Goal: Information Seeking & Learning: Check status

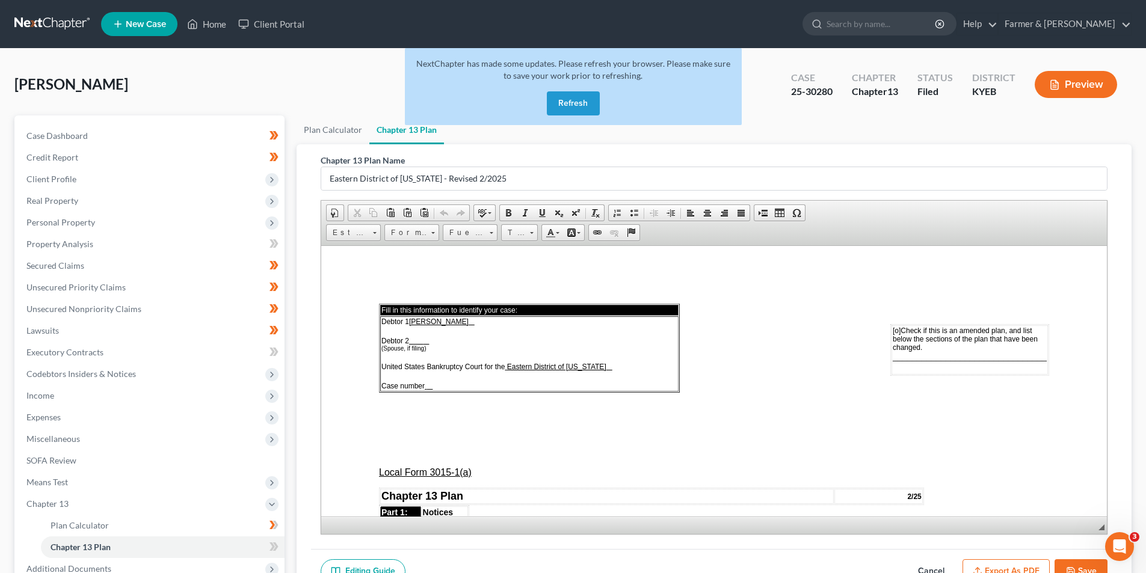
scroll to position [3568, 0]
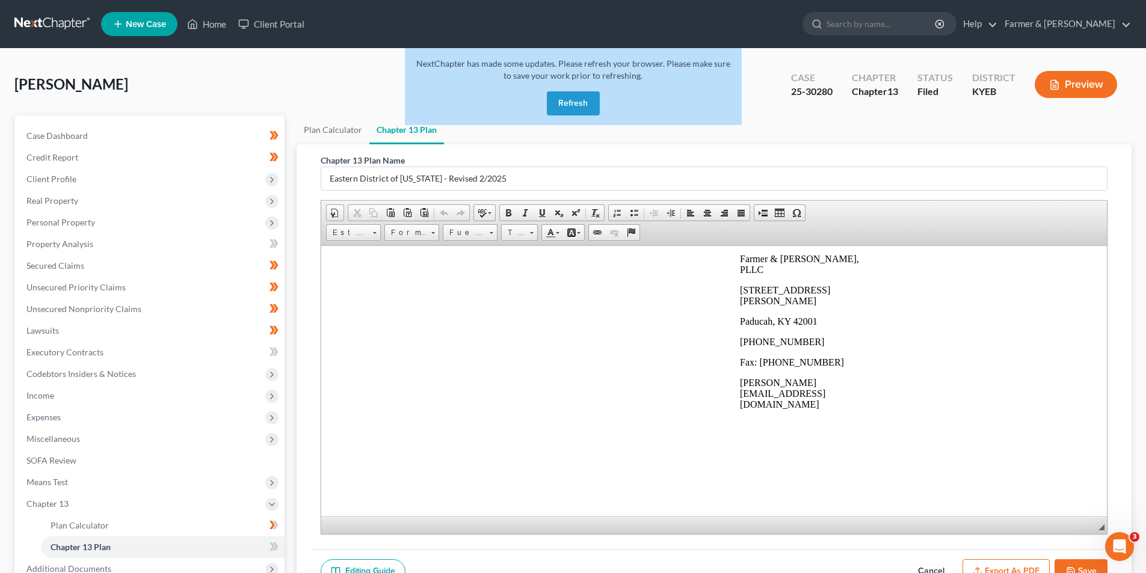
click at [42, 26] on link at bounding box center [52, 24] width 77 height 22
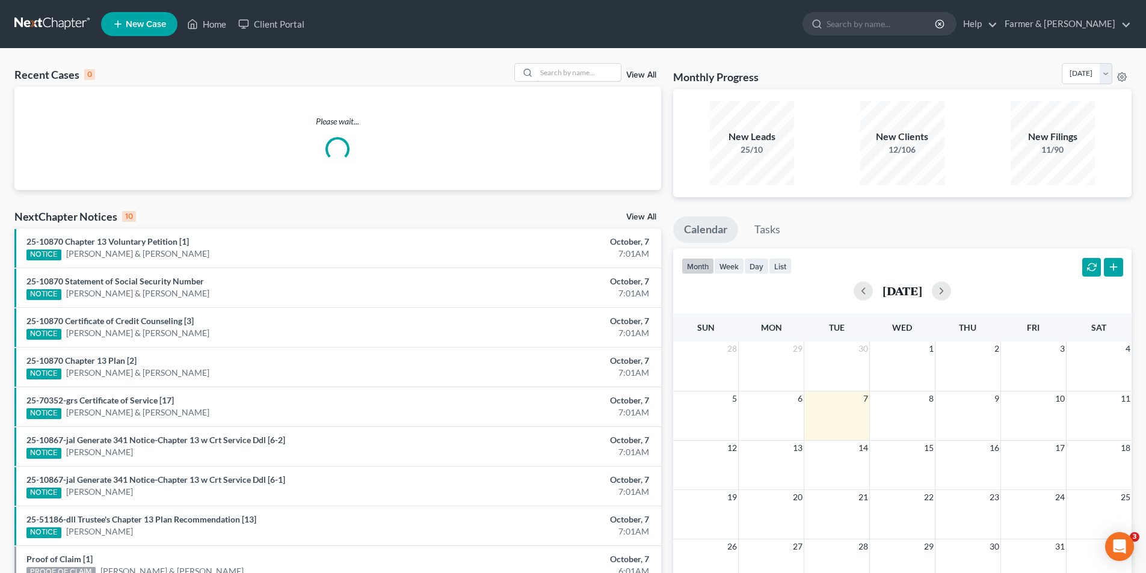
click at [563, 70] on input "search" at bounding box center [579, 72] width 84 height 17
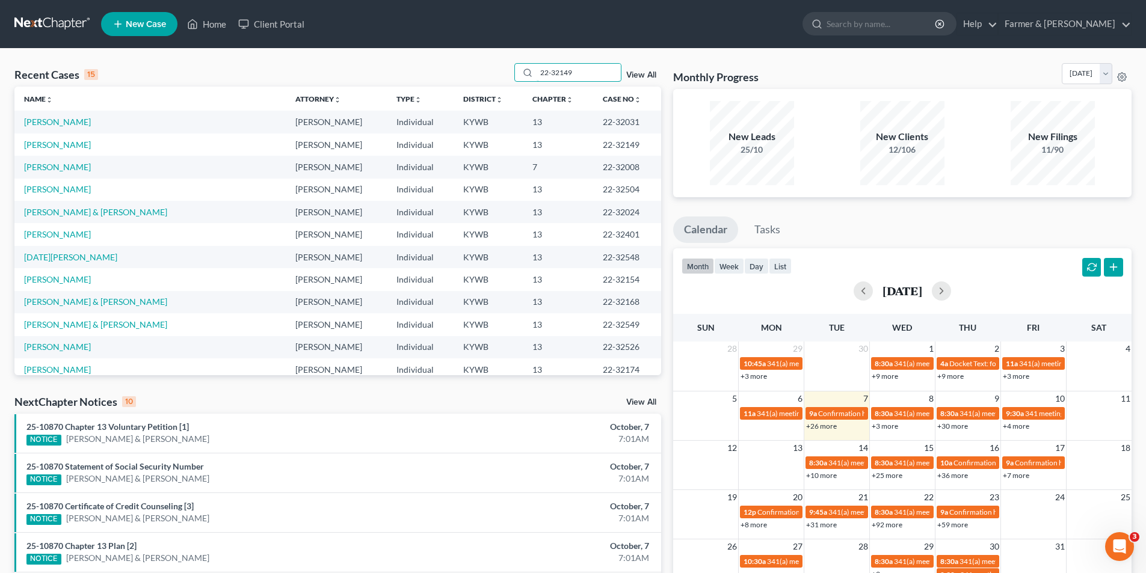
type input "22-32149"
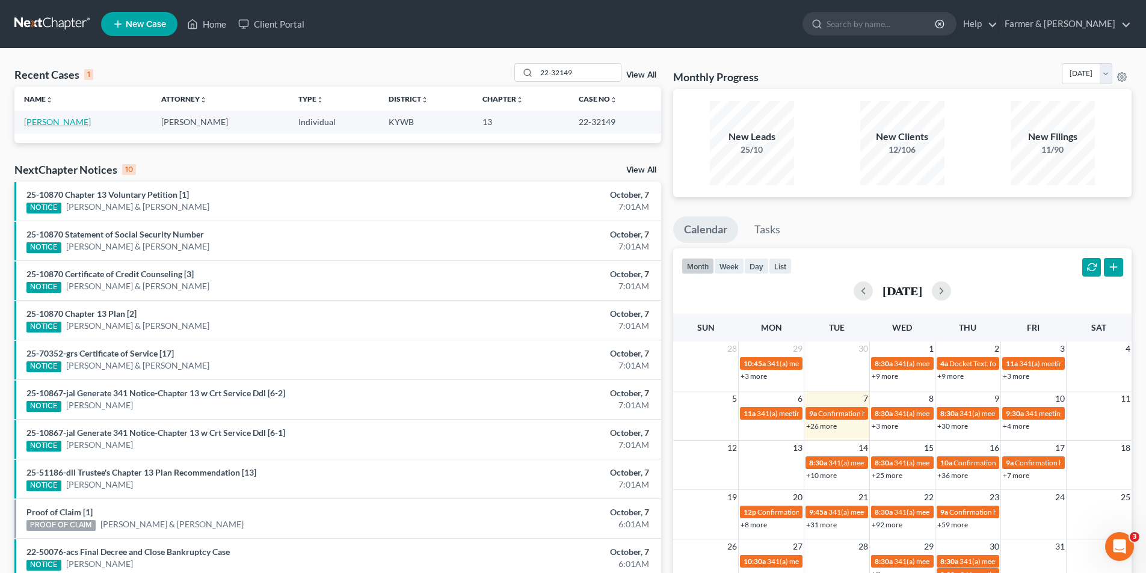
click at [69, 119] on link "Lemons, Wilma" at bounding box center [57, 122] width 67 height 10
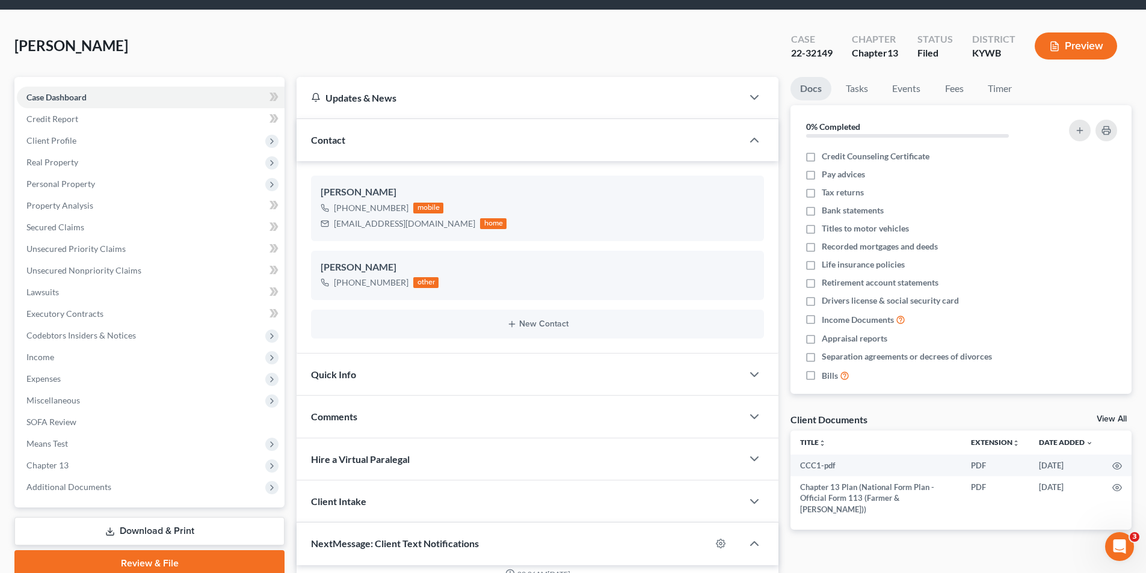
scroll to position [120, 0]
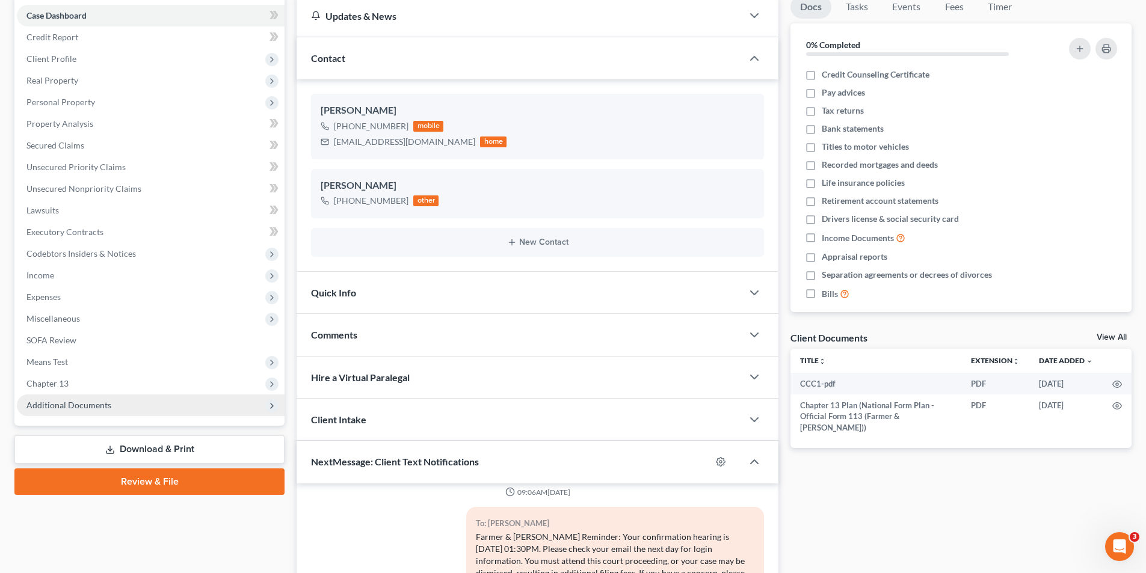
click at [142, 407] on span "Additional Documents" at bounding box center [151, 406] width 268 height 22
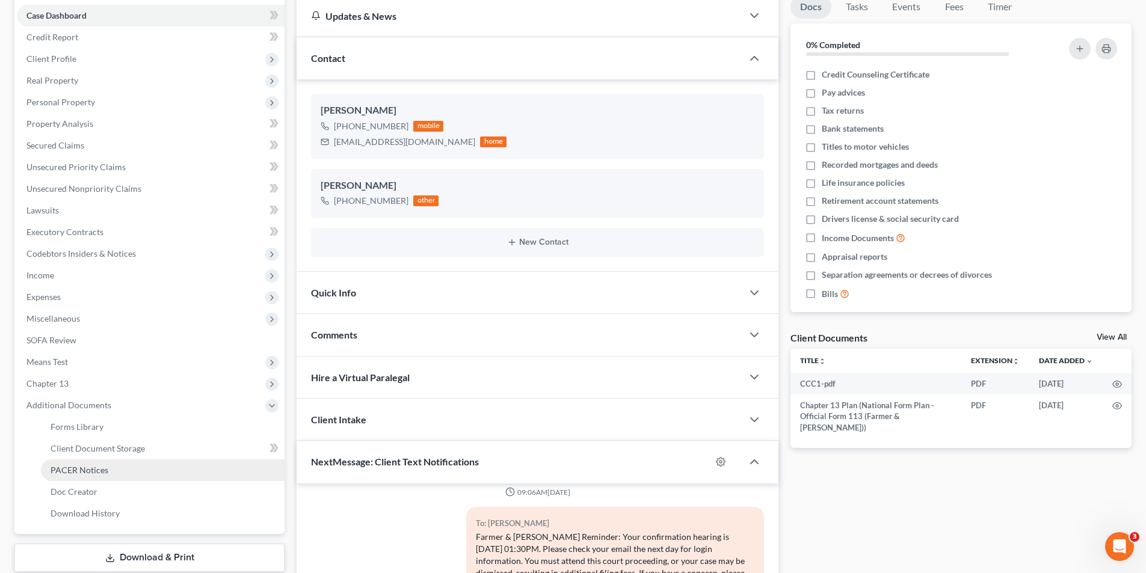
click at [117, 473] on link "PACER Notices" at bounding box center [163, 471] width 244 height 22
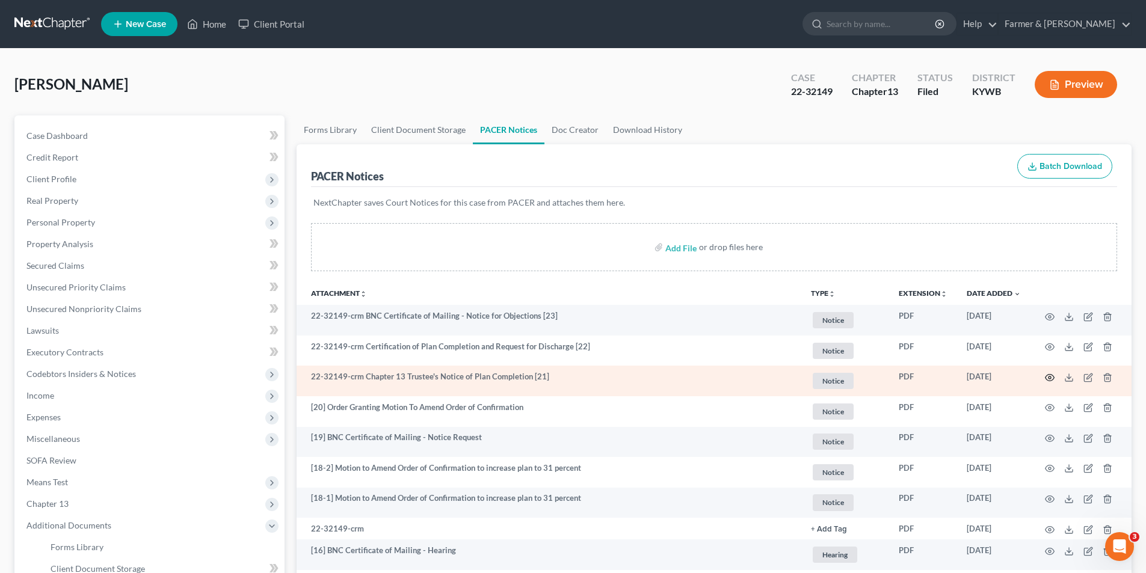
click at [1049, 378] on icon "button" at bounding box center [1050, 378] width 10 height 10
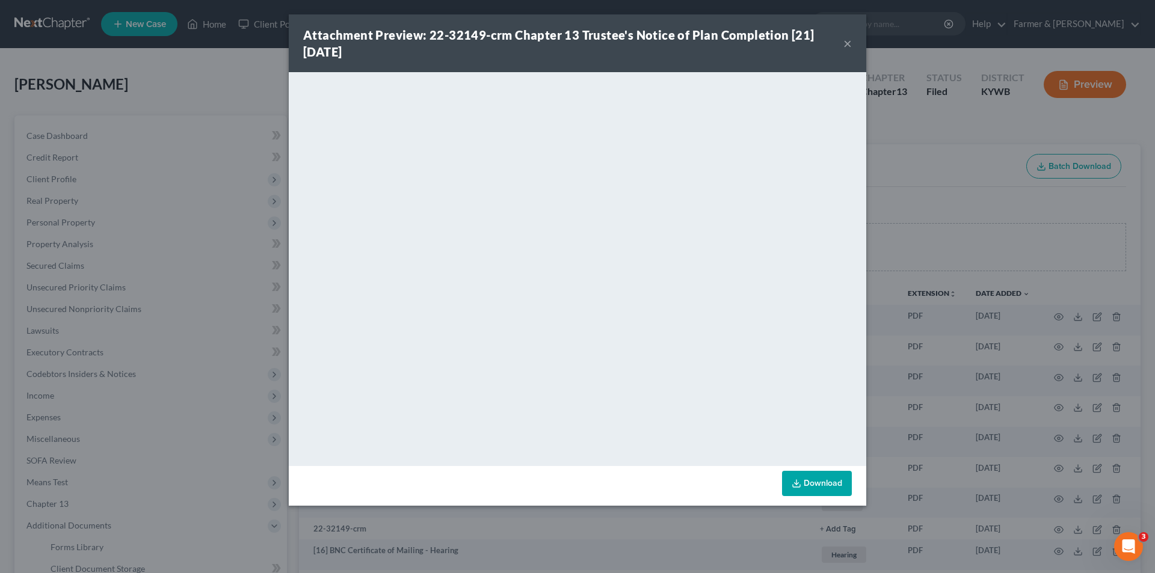
click at [851, 41] on button "×" at bounding box center [847, 43] width 8 height 14
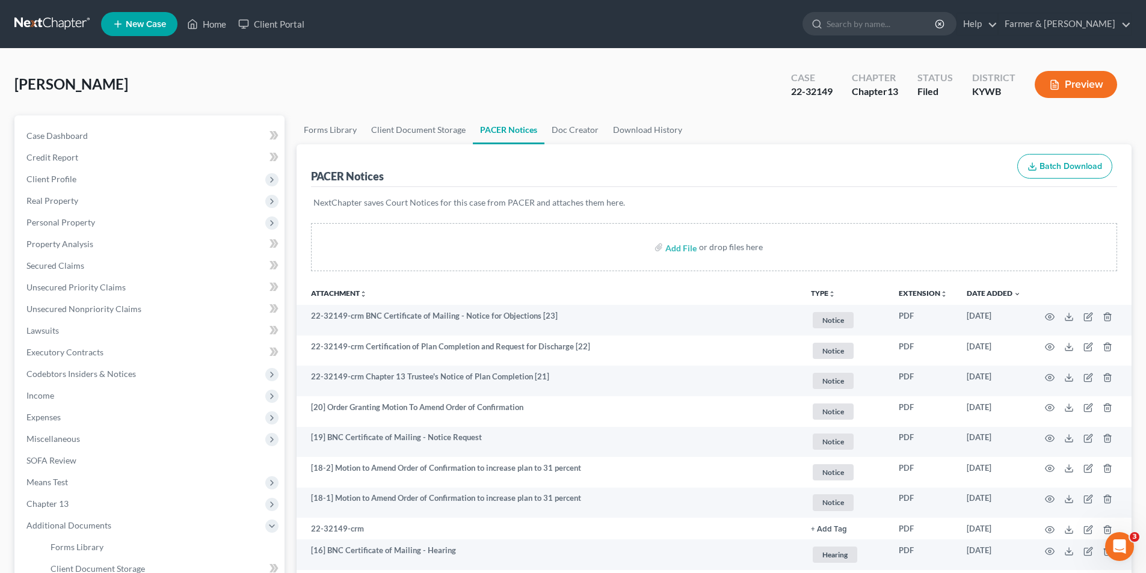
click at [49, 23] on link at bounding box center [52, 24] width 77 height 22
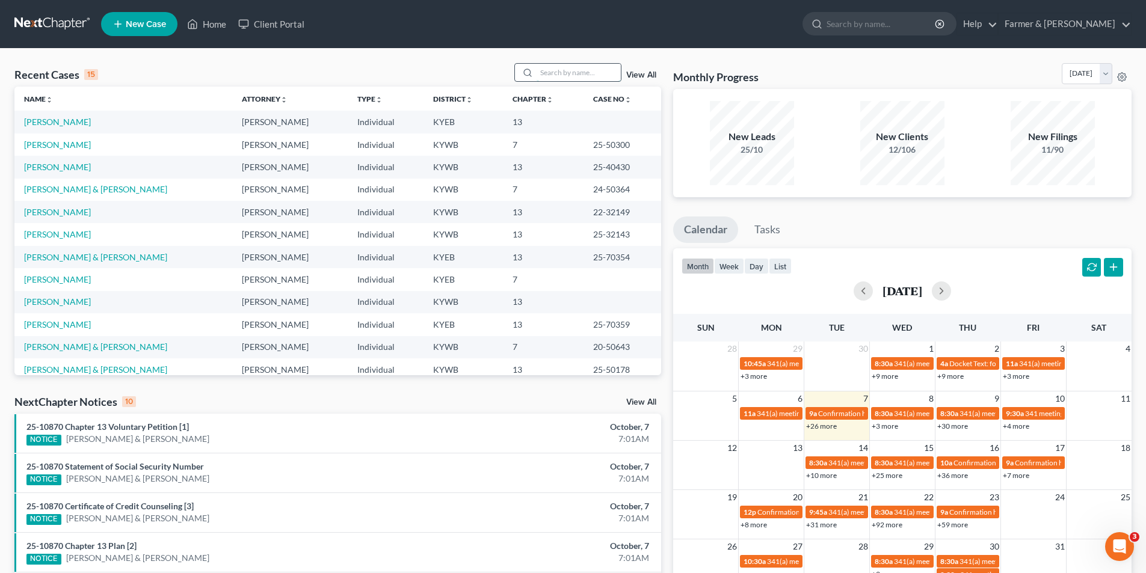
click at [575, 70] on input "search" at bounding box center [579, 72] width 84 height 17
paste input "the payment she needs to make is for $428.00"
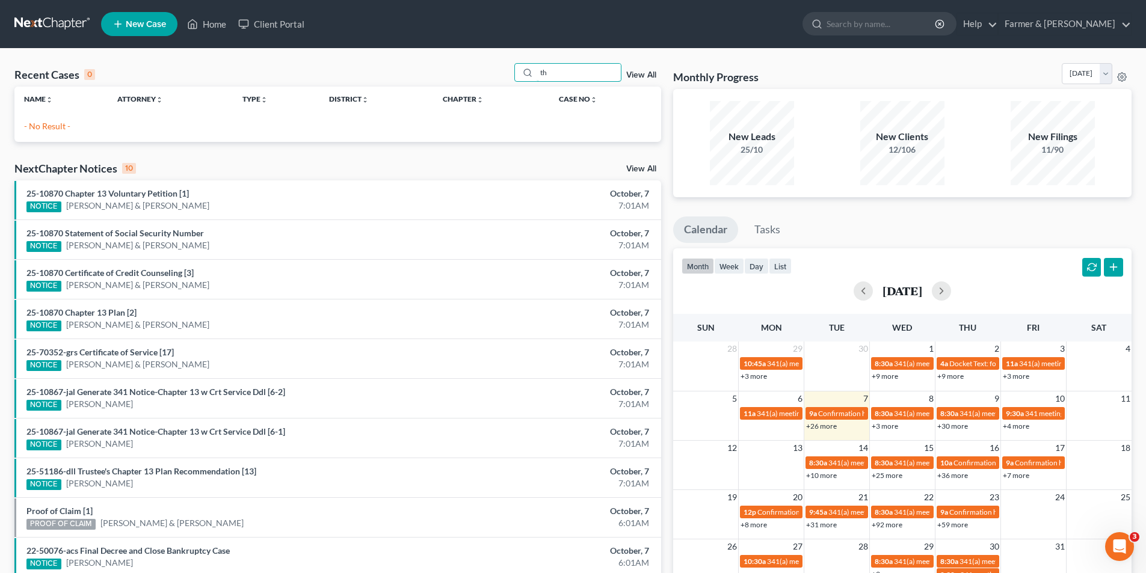
type input "t"
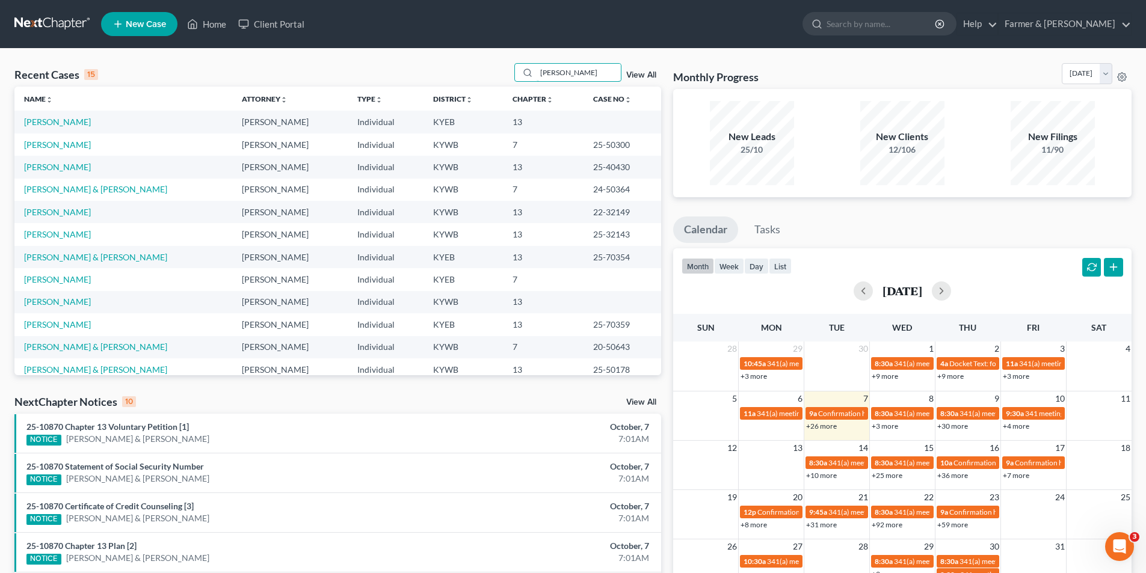
type input "Samantha Tigue"
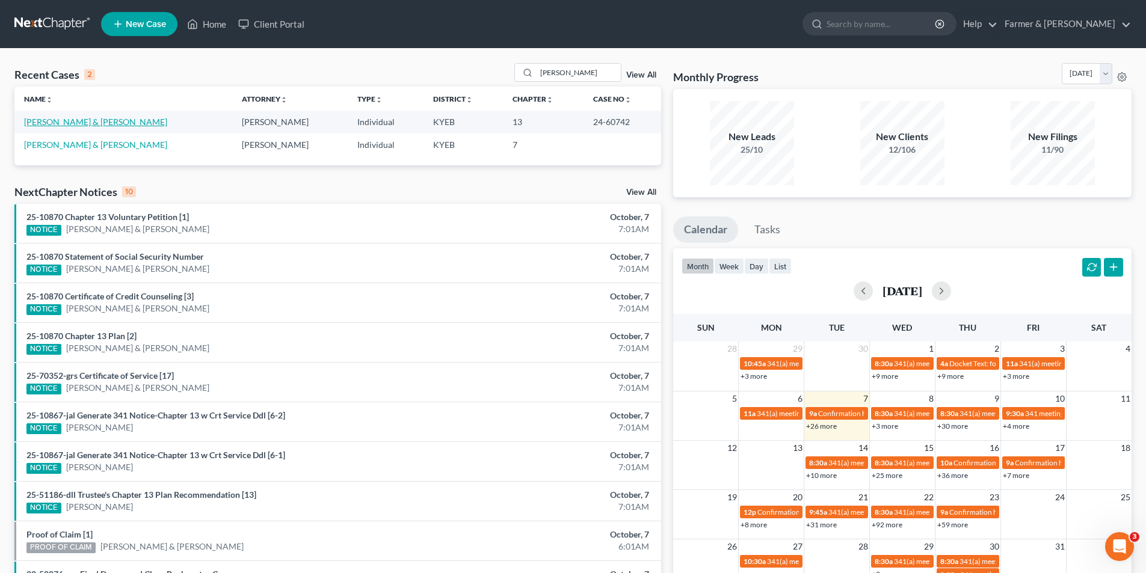
click at [95, 119] on link "Tigue, Samantha & Keith" at bounding box center [95, 122] width 143 height 10
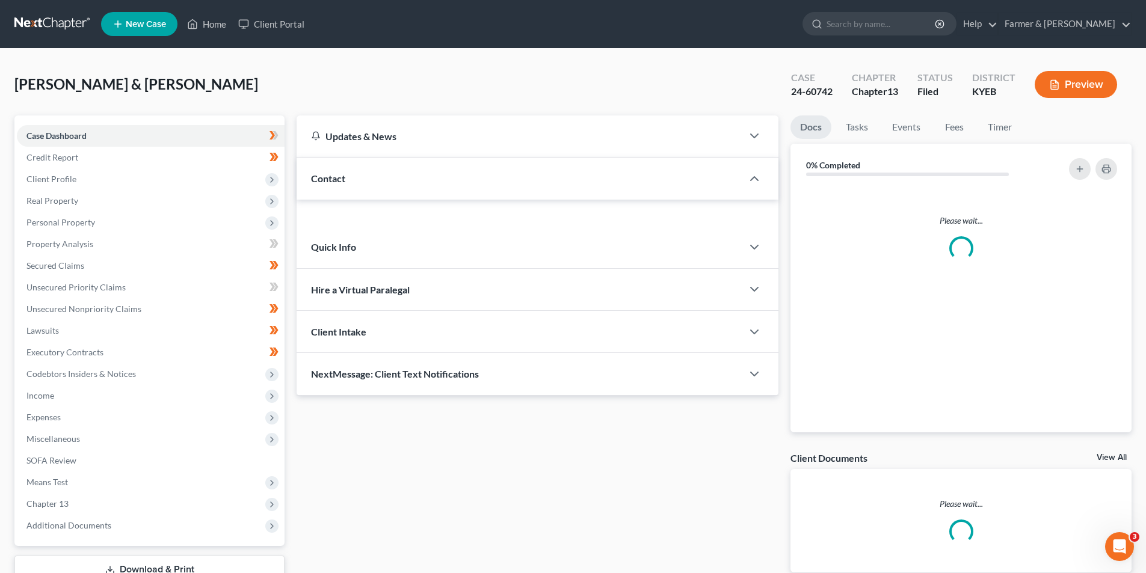
click at [94, 120] on div "Case Dashboard Payments Invoices Payments Payments Credit Report Client Profile…" at bounding box center [149, 331] width 270 height 431
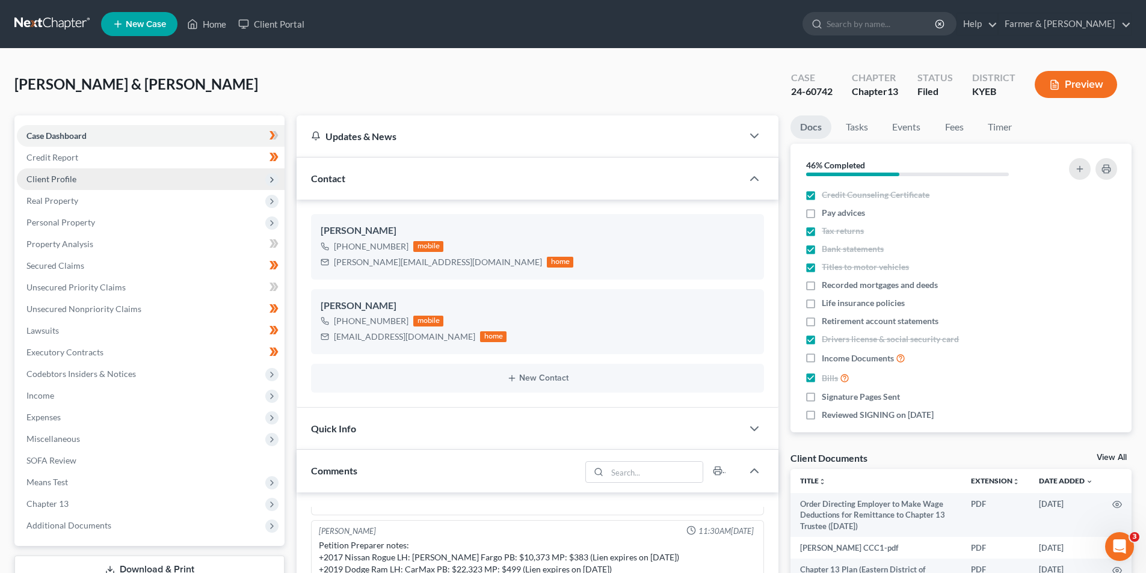
click at [73, 177] on span "Client Profile" at bounding box center [51, 179] width 50 height 10
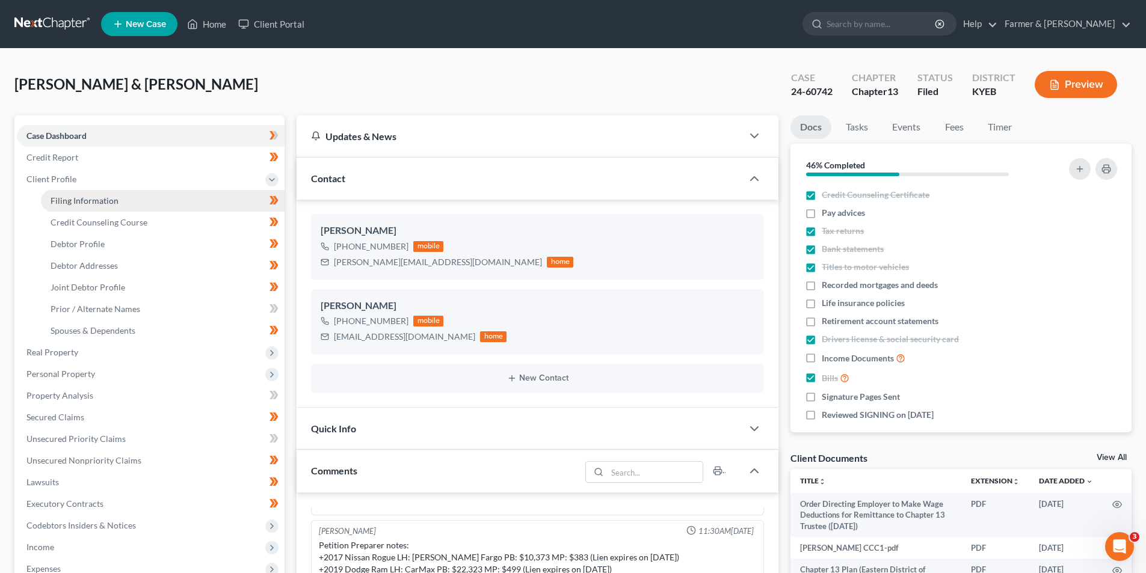
click at [78, 193] on link "Filing Information" at bounding box center [163, 201] width 244 height 22
select select "1"
select select "3"
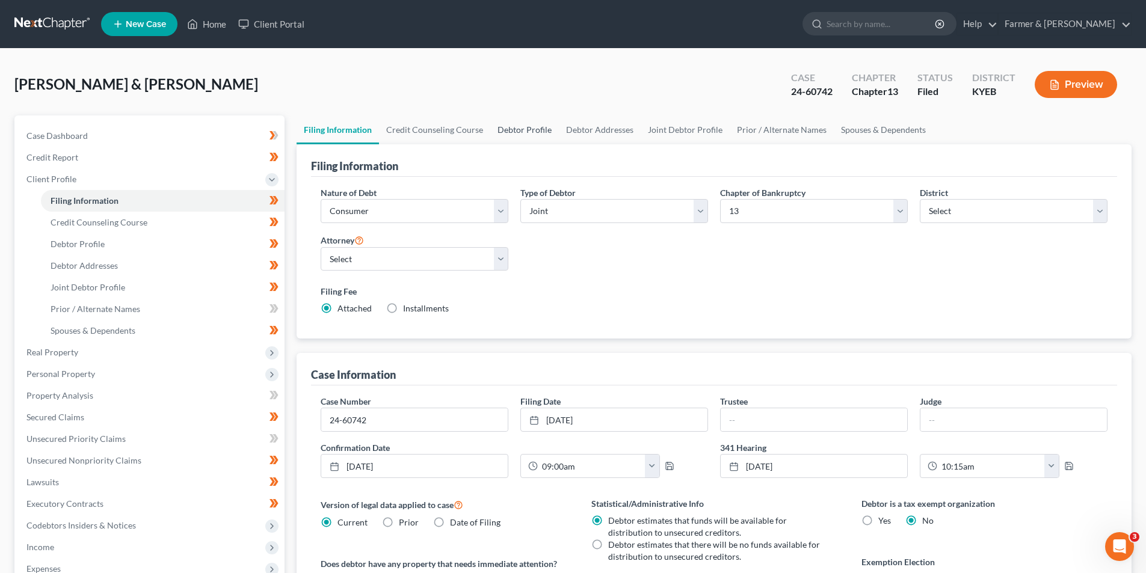
click at [534, 138] on link "Debtor Profile" at bounding box center [524, 130] width 69 height 29
select select "1"
select select "3"
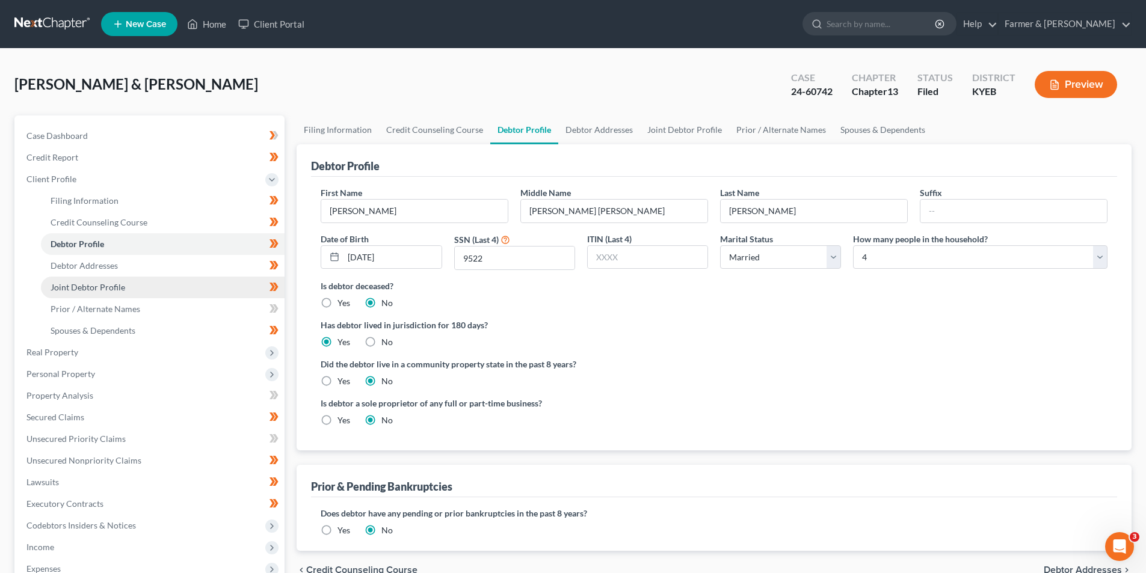
click at [120, 292] on link "Joint Debtor Profile" at bounding box center [163, 288] width 244 height 22
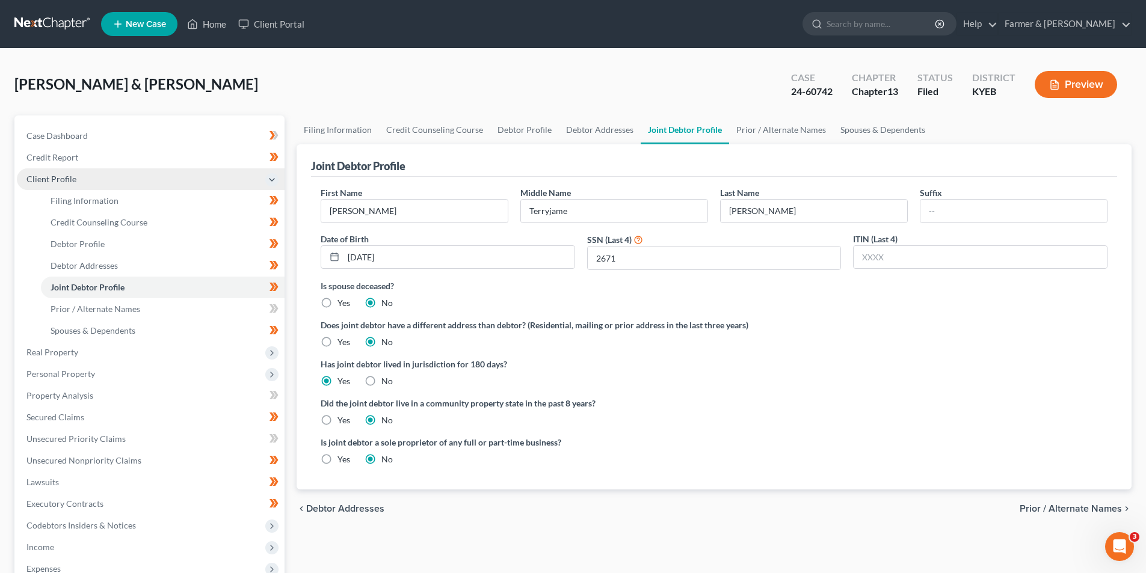
click at [74, 177] on span "Client Profile" at bounding box center [51, 179] width 50 height 10
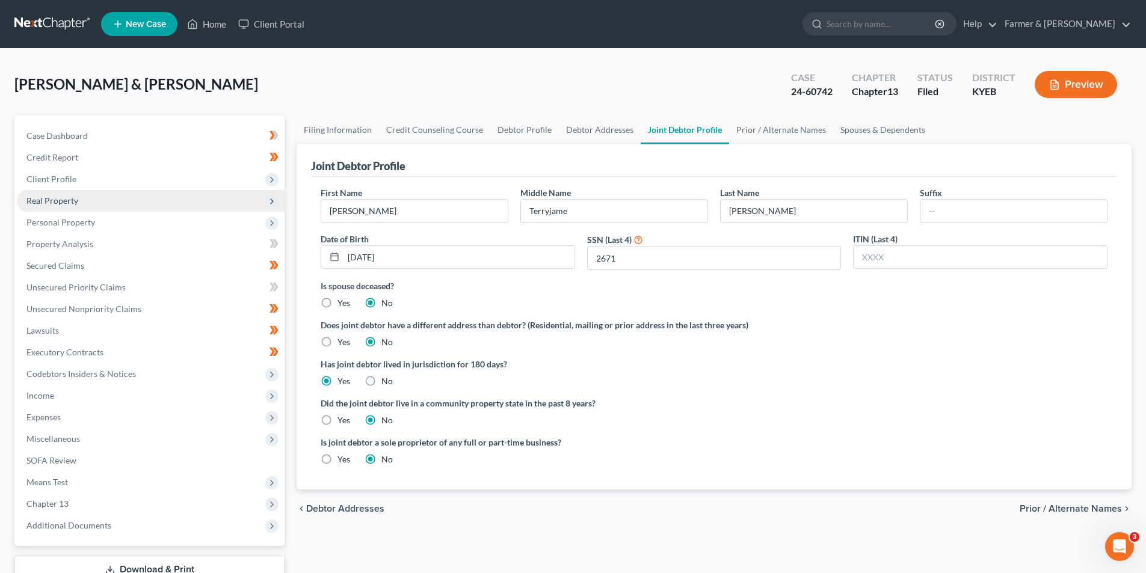
click at [76, 190] on span "Real Property" at bounding box center [151, 201] width 268 height 22
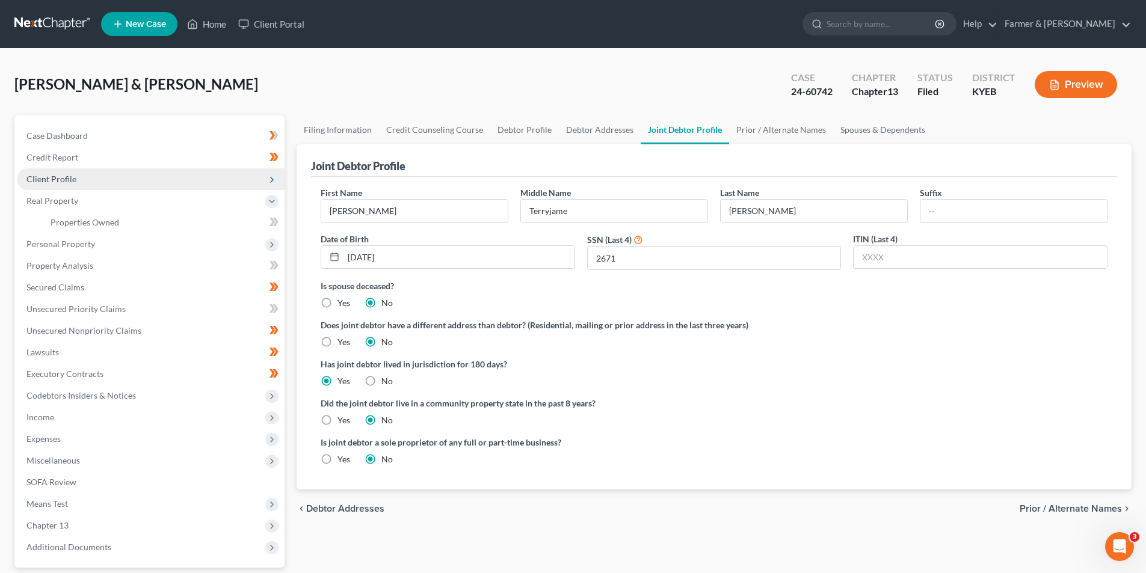
click at [79, 179] on span "Client Profile" at bounding box center [151, 179] width 268 height 22
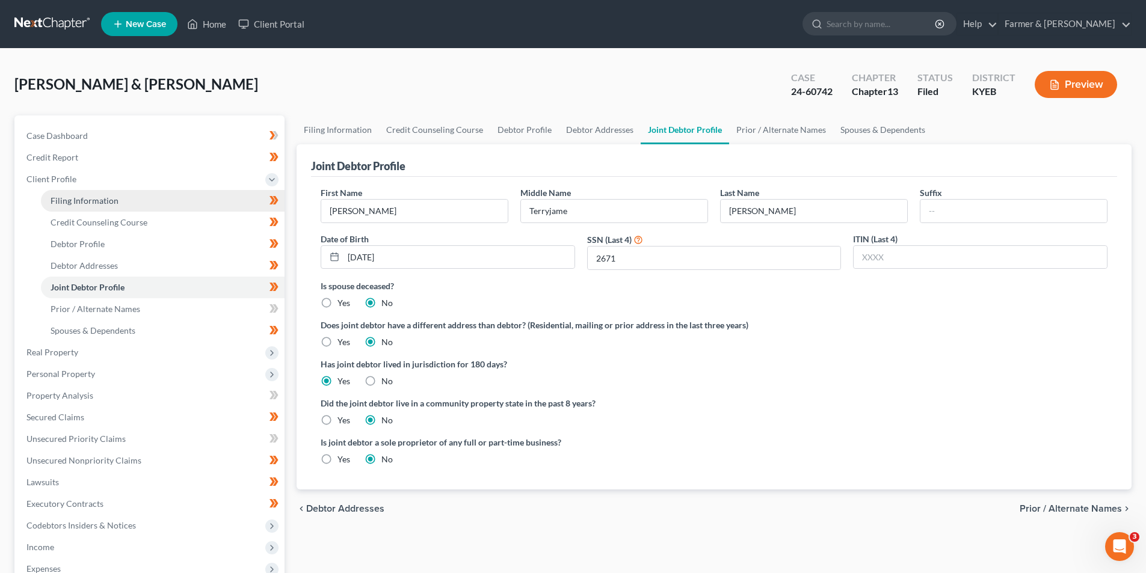
click at [94, 200] on span "Filing Information" at bounding box center [85, 201] width 68 height 10
select select "1"
select select "3"
select select "32"
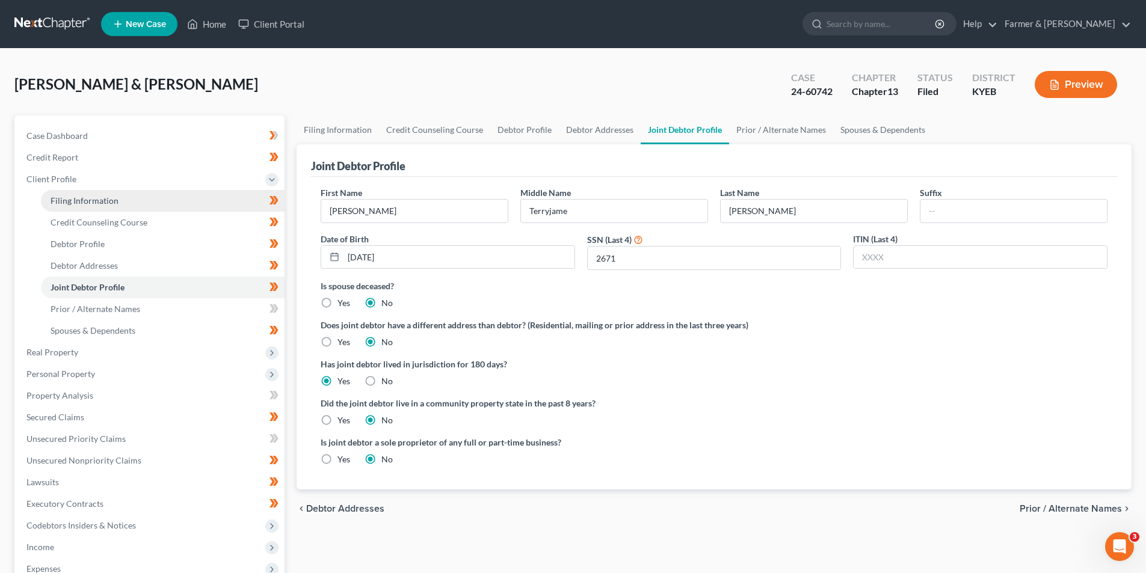
select select "1"
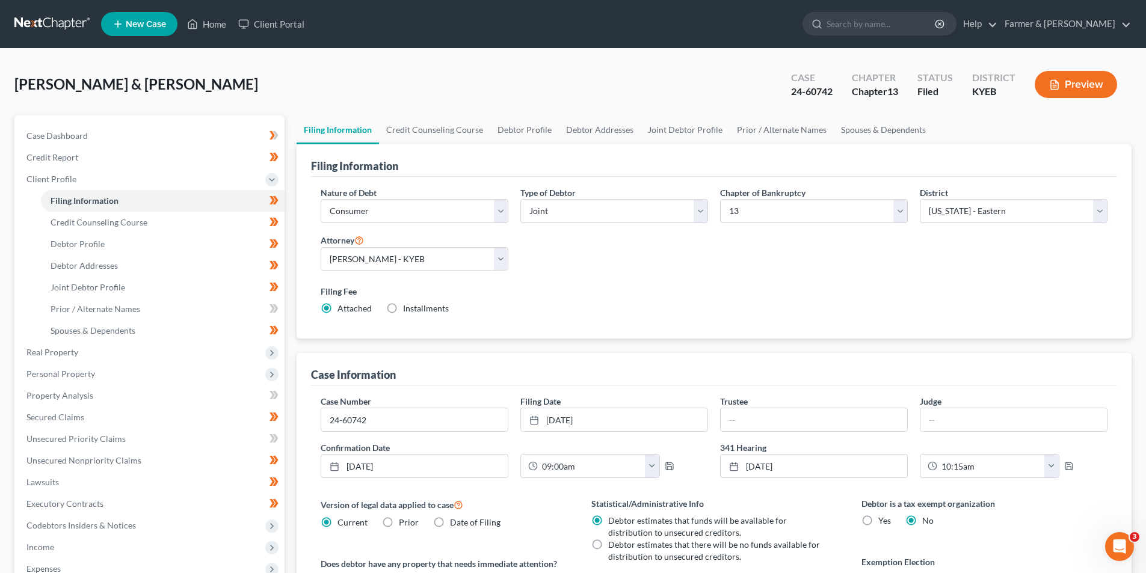
click at [57, 13] on nav "Home New Case Client Portal Farmer & Wright joe@farmerwright.com My Account Set…" at bounding box center [573, 24] width 1146 height 48
click at [58, 23] on link at bounding box center [52, 24] width 77 height 22
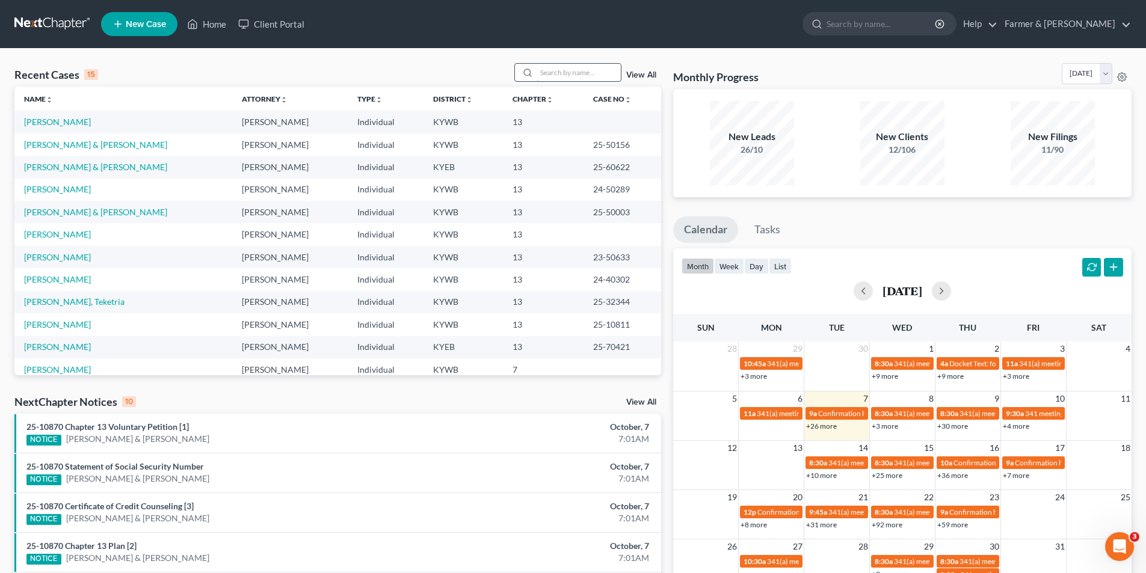
click at [550, 78] on input "search" at bounding box center [579, 72] width 84 height 17
click at [550, 77] on input "search" at bounding box center [579, 72] width 84 height 17
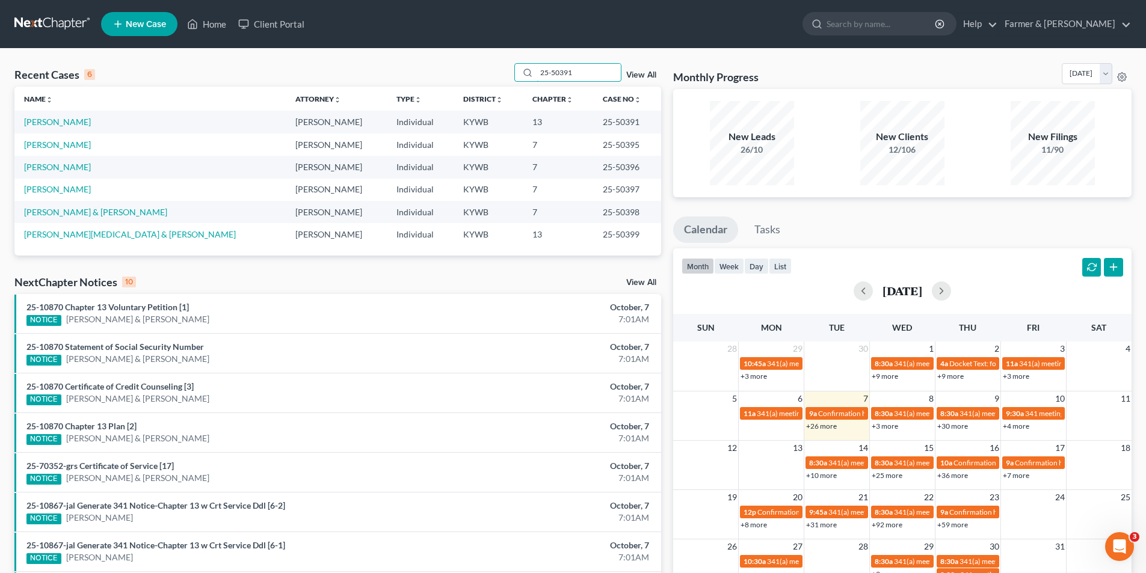
type input "25-50391"
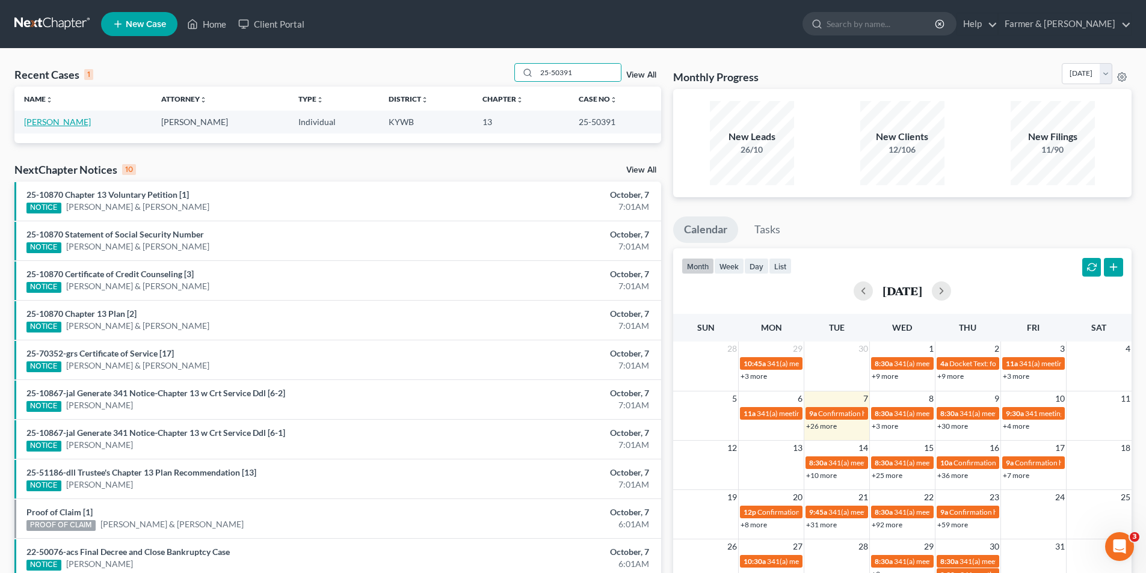
click at [69, 122] on link "[PERSON_NAME]" at bounding box center [57, 122] width 67 height 10
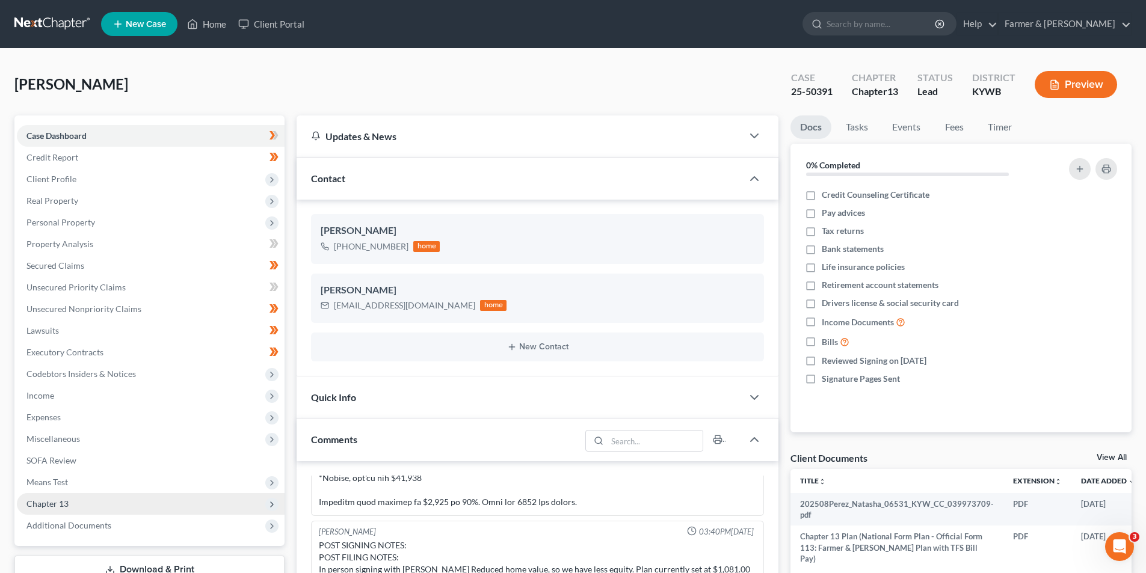
click at [85, 503] on span "Chapter 13" at bounding box center [151, 504] width 268 height 22
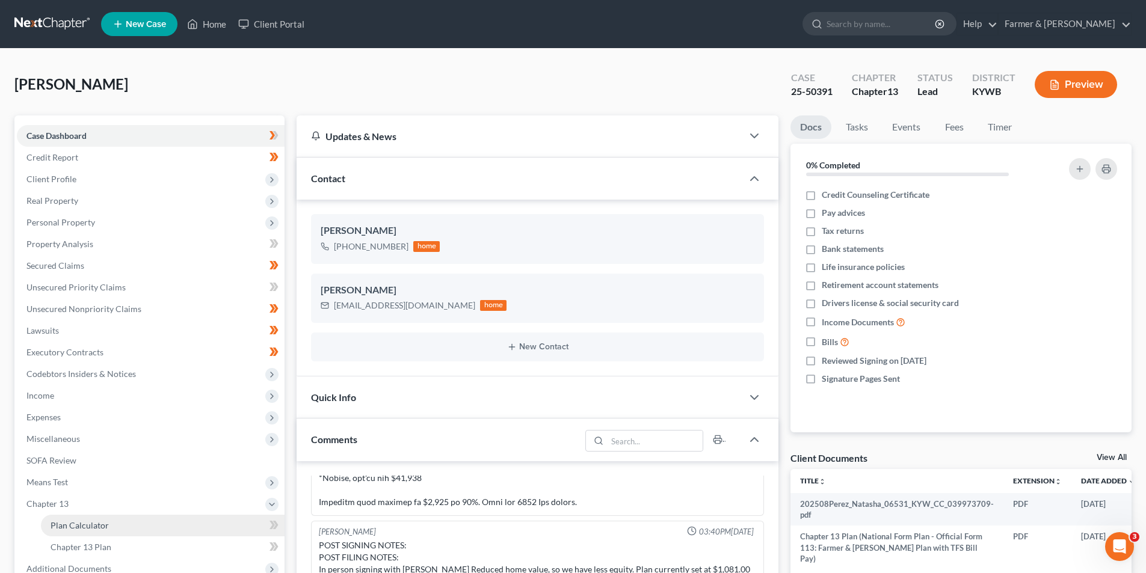
click at [167, 526] on link "Plan Calculator" at bounding box center [163, 526] width 244 height 22
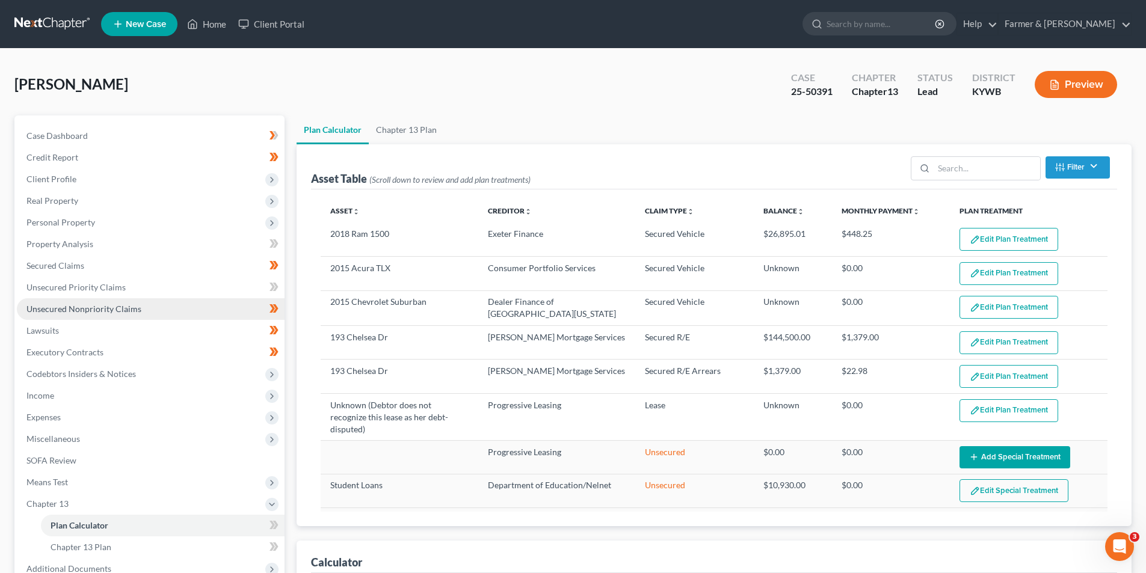
select select "59"
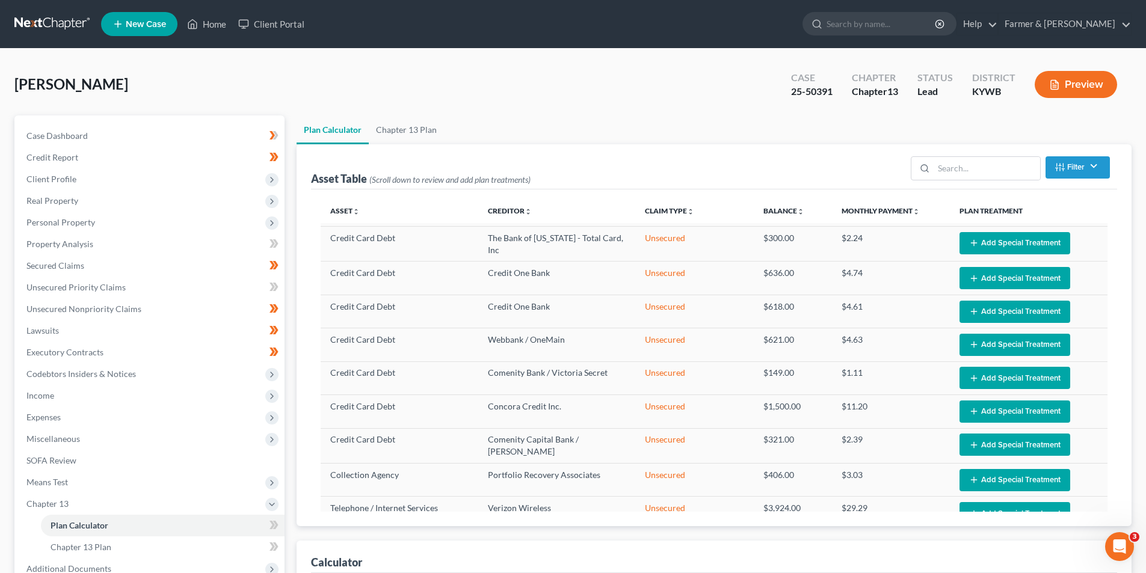
scroll to position [448, 0]
click at [395, 127] on link "Chapter 13 Plan" at bounding box center [406, 130] width 75 height 29
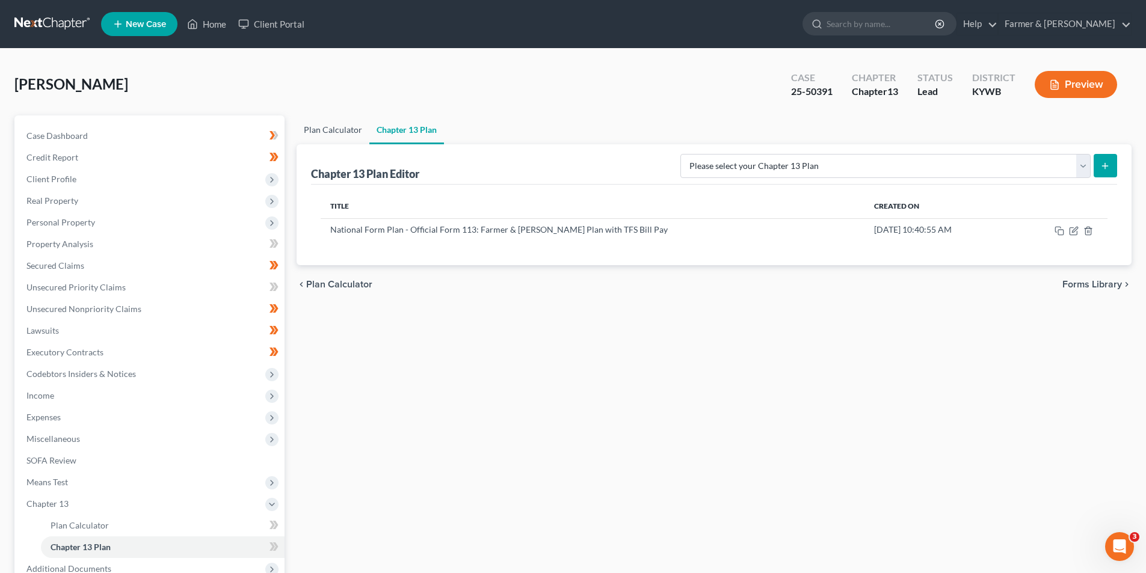
click at [323, 131] on link "Plan Calculator" at bounding box center [333, 130] width 73 height 29
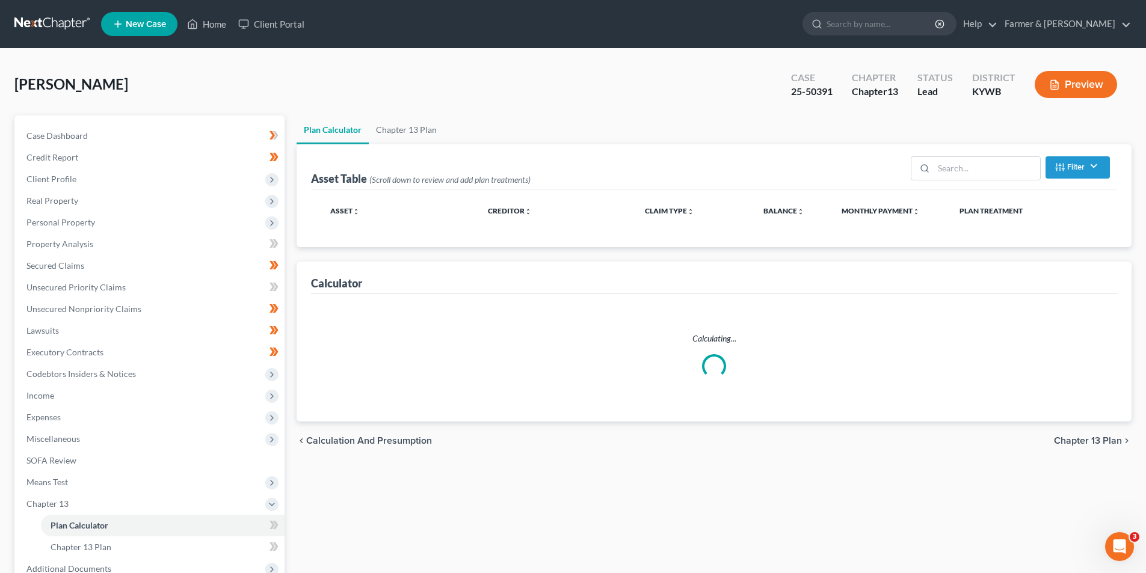
scroll to position [131, 0]
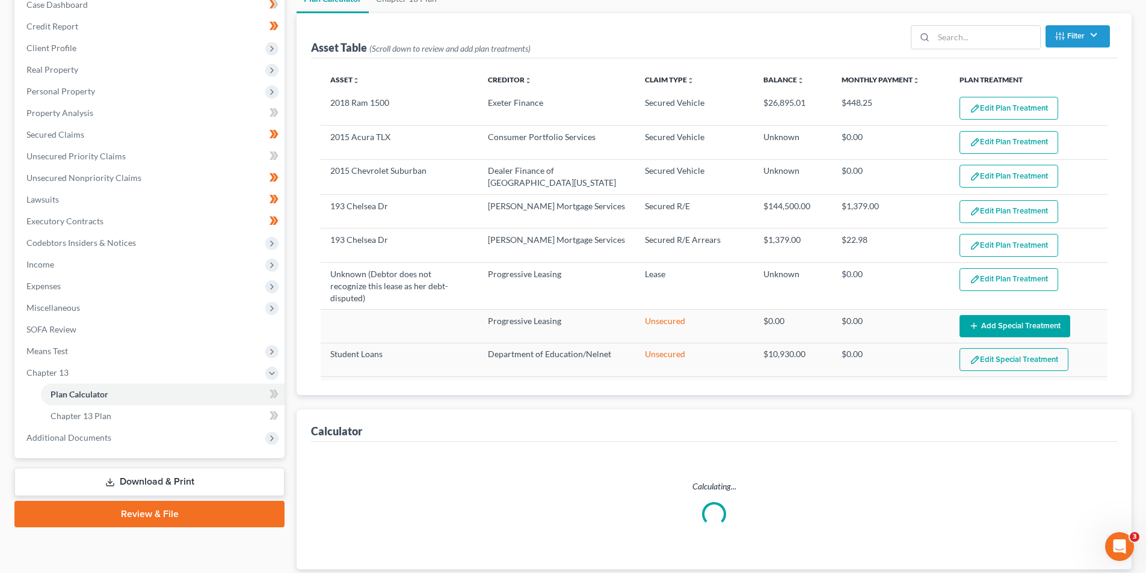
select select "59"
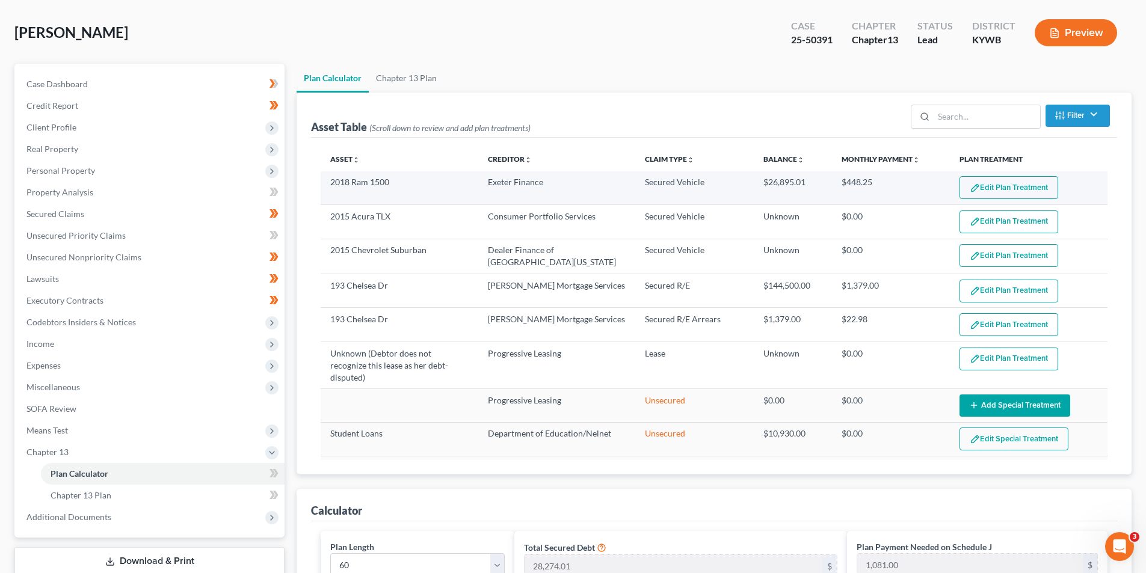
scroll to position [0, 0]
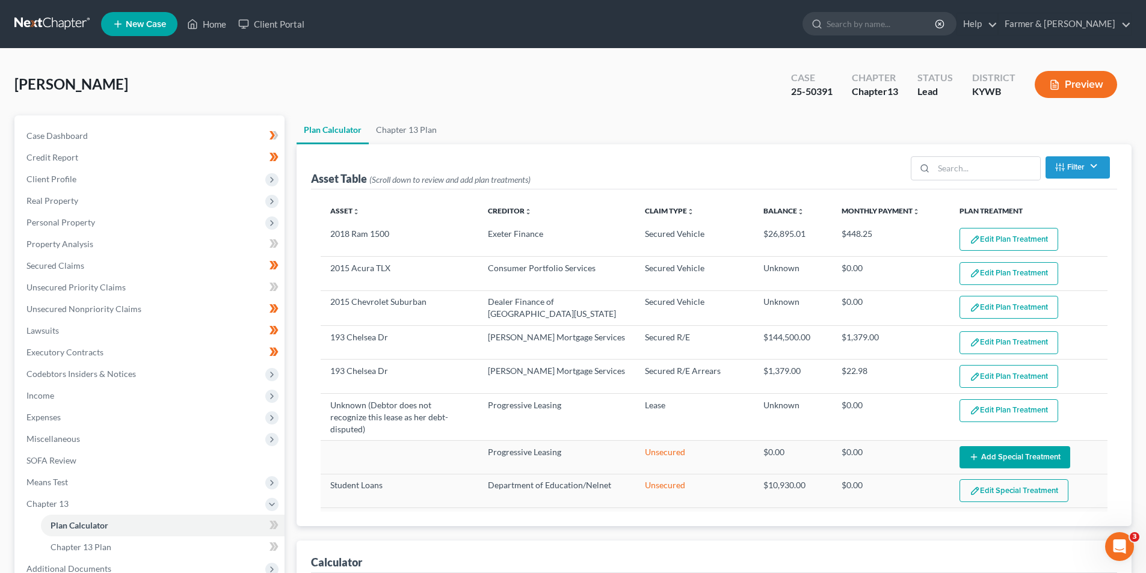
click at [72, 25] on link at bounding box center [52, 24] width 77 height 22
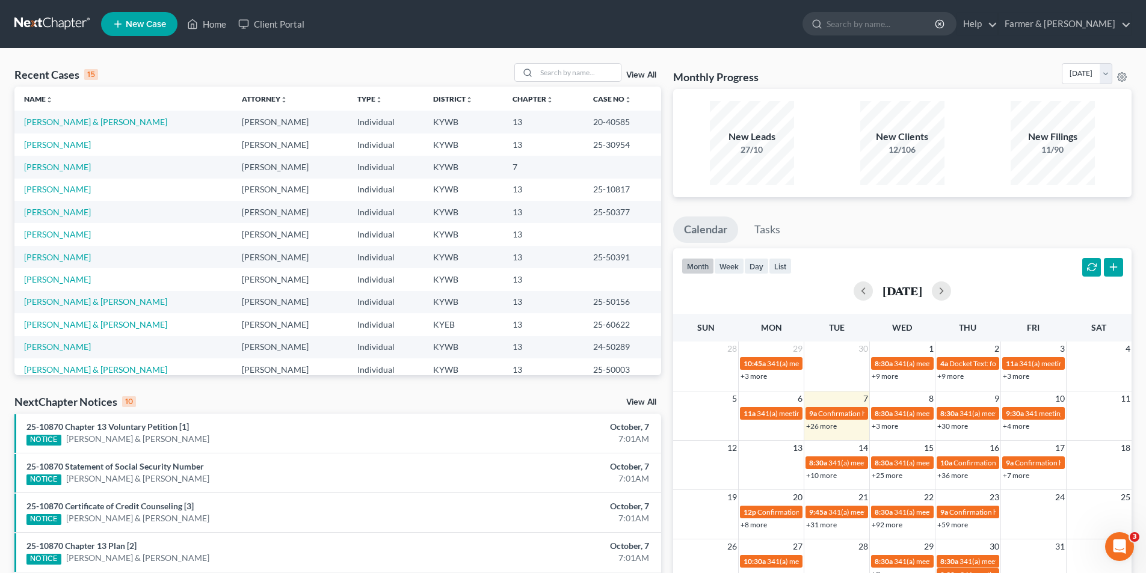
click at [63, 23] on link at bounding box center [52, 24] width 77 height 22
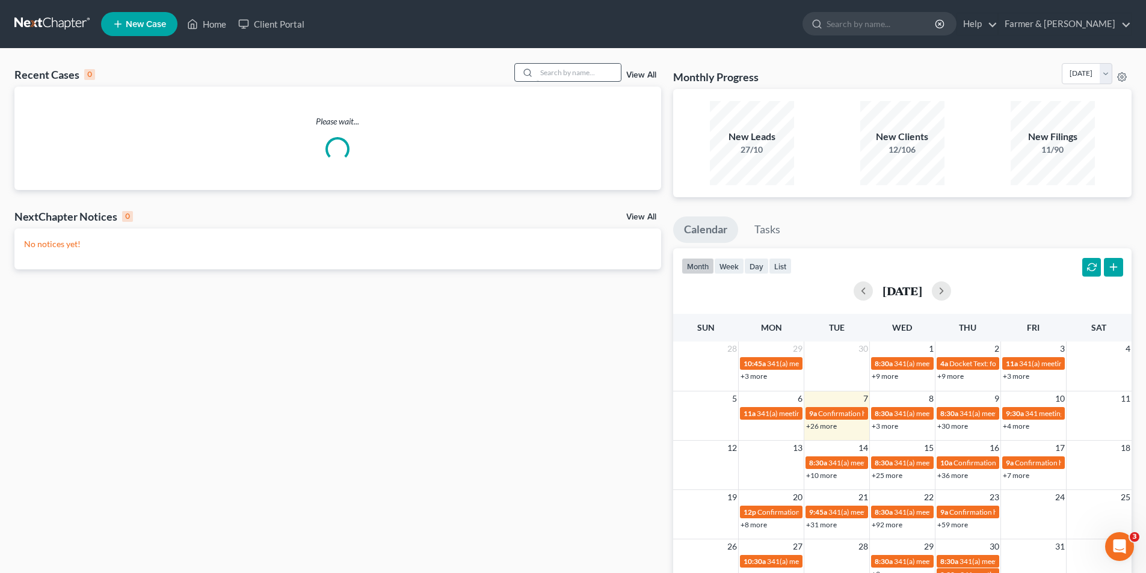
drag, startPoint x: 594, startPoint y: 84, endPoint x: 587, endPoint y: 73, distance: 13.5
click at [593, 84] on div "Recent Cases 0 View All" at bounding box center [337, 74] width 647 height 23
click at [586, 73] on input "search" at bounding box center [579, 72] width 84 height 17
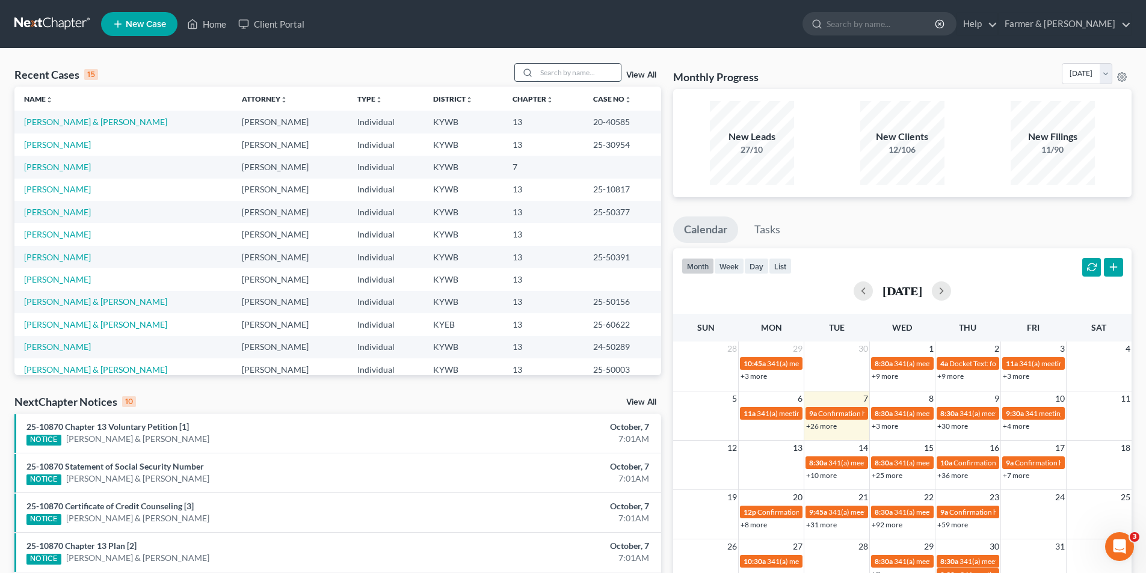
click at [565, 78] on input "search" at bounding box center [579, 72] width 84 height 17
paste input "22-32149"
type input "22-32149"
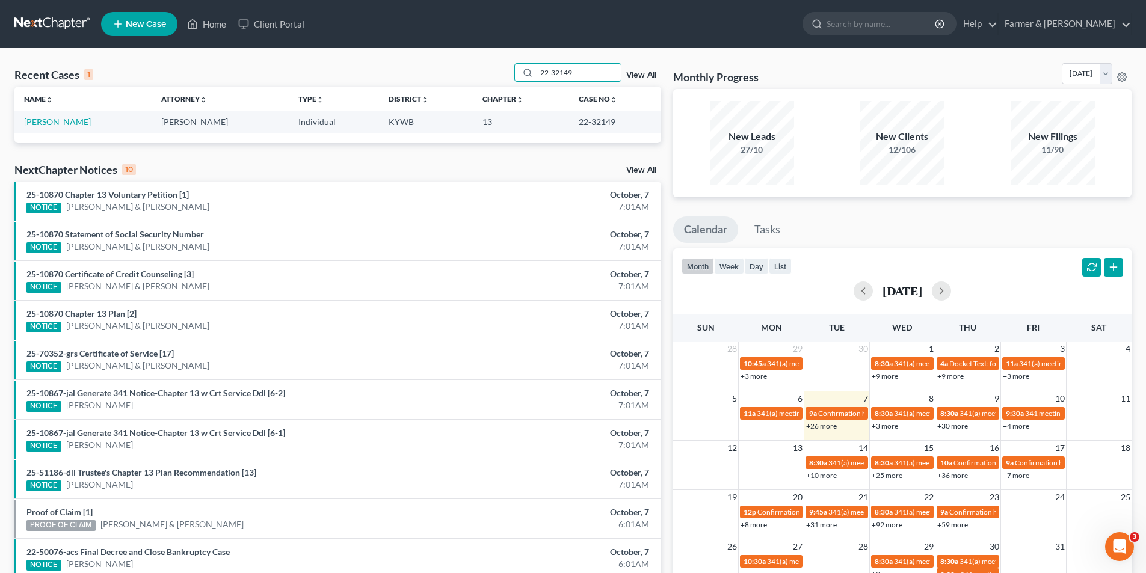
click at [52, 123] on link "Lemons, Wilma" at bounding box center [57, 122] width 67 height 10
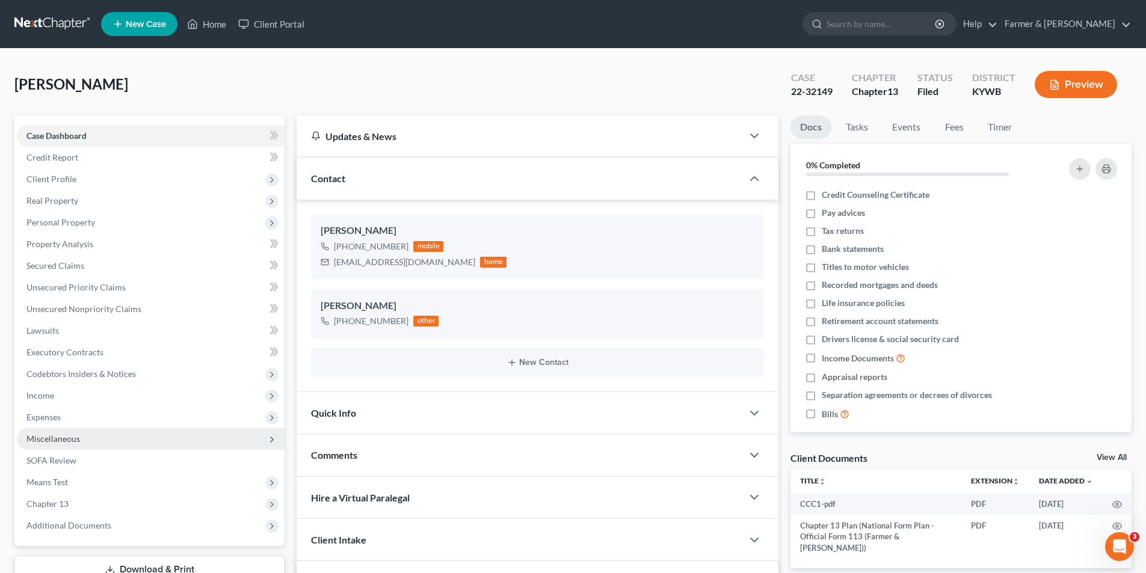
scroll to position [324, 0]
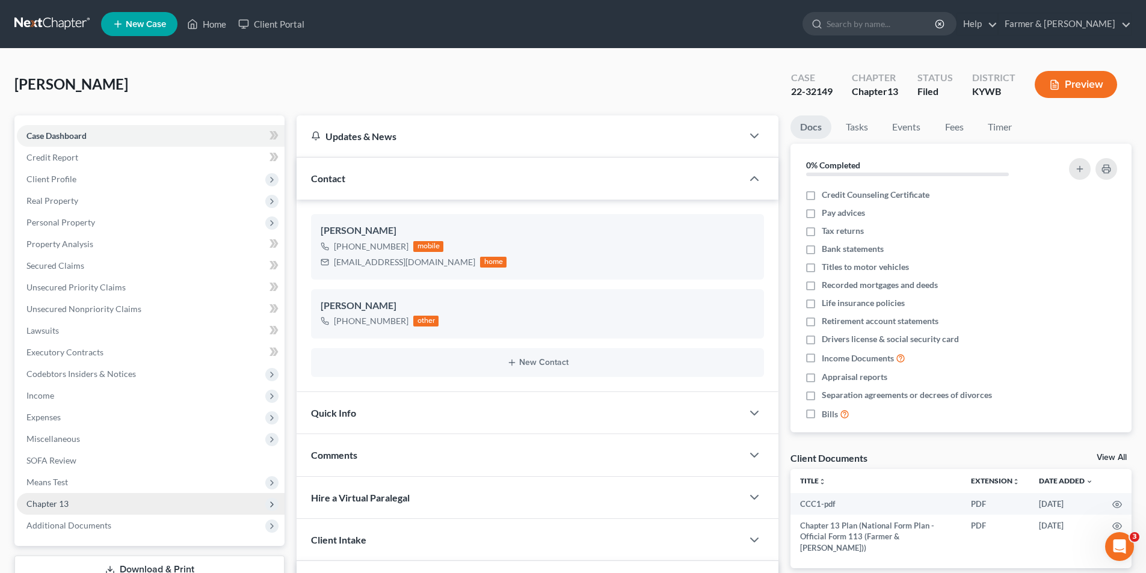
click at [118, 504] on span "Chapter 13" at bounding box center [151, 504] width 268 height 22
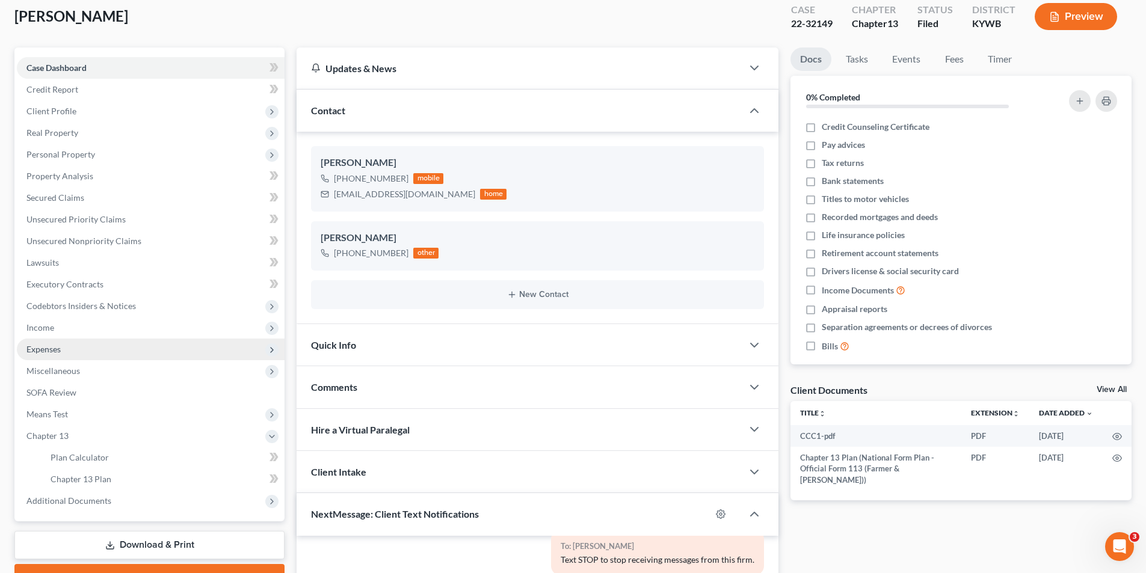
scroll to position [241, 0]
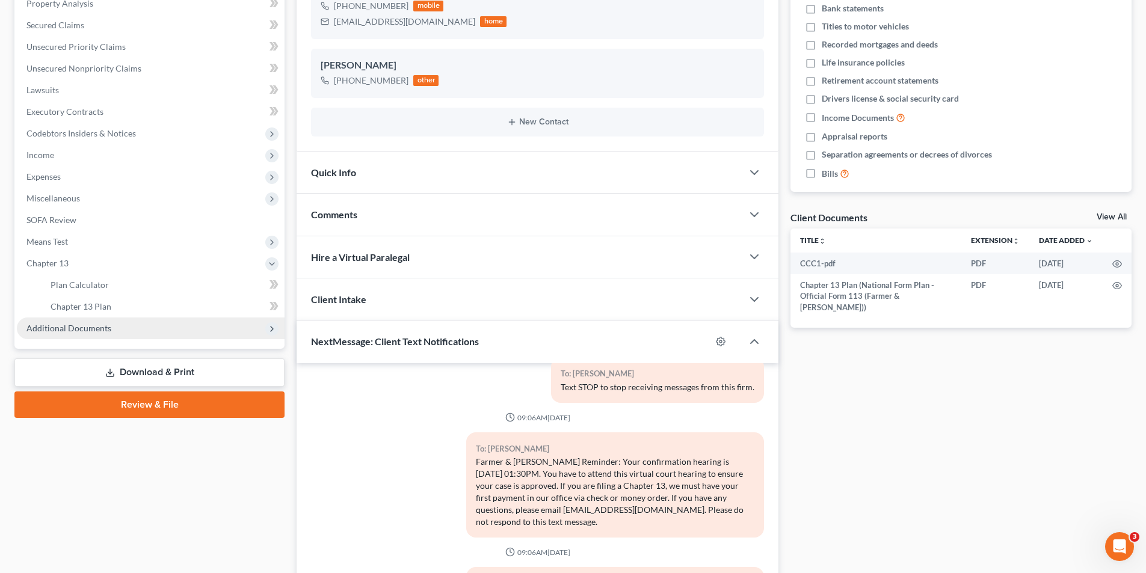
drag, startPoint x: 134, startPoint y: 331, endPoint x: 143, endPoint y: 325, distance: 11.0
click at [137, 329] on span "Additional Documents" at bounding box center [151, 329] width 268 height 22
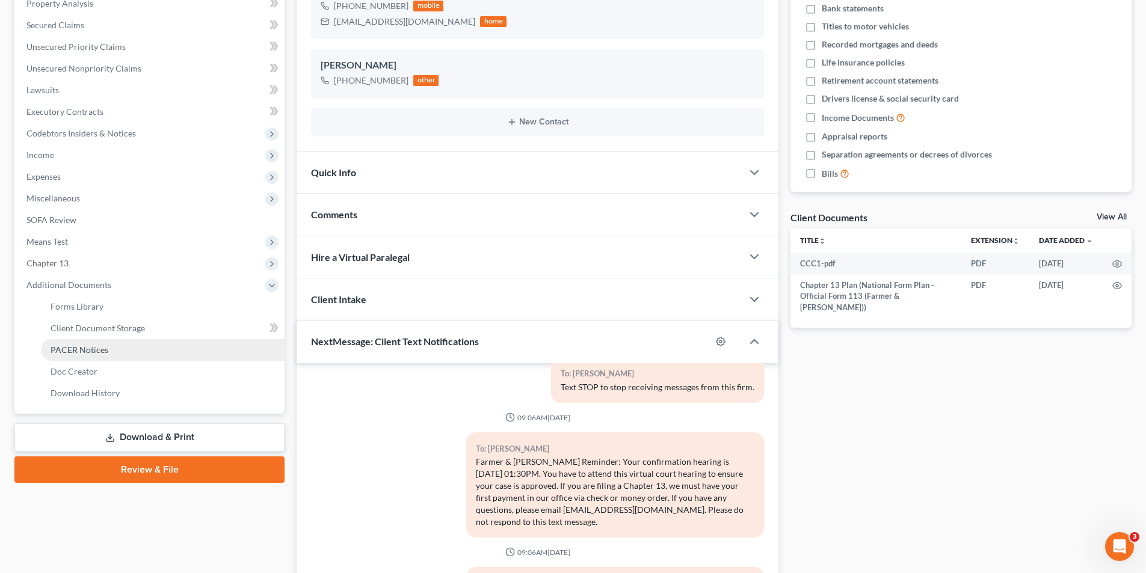
click at [76, 351] on span "PACER Notices" at bounding box center [80, 350] width 58 height 10
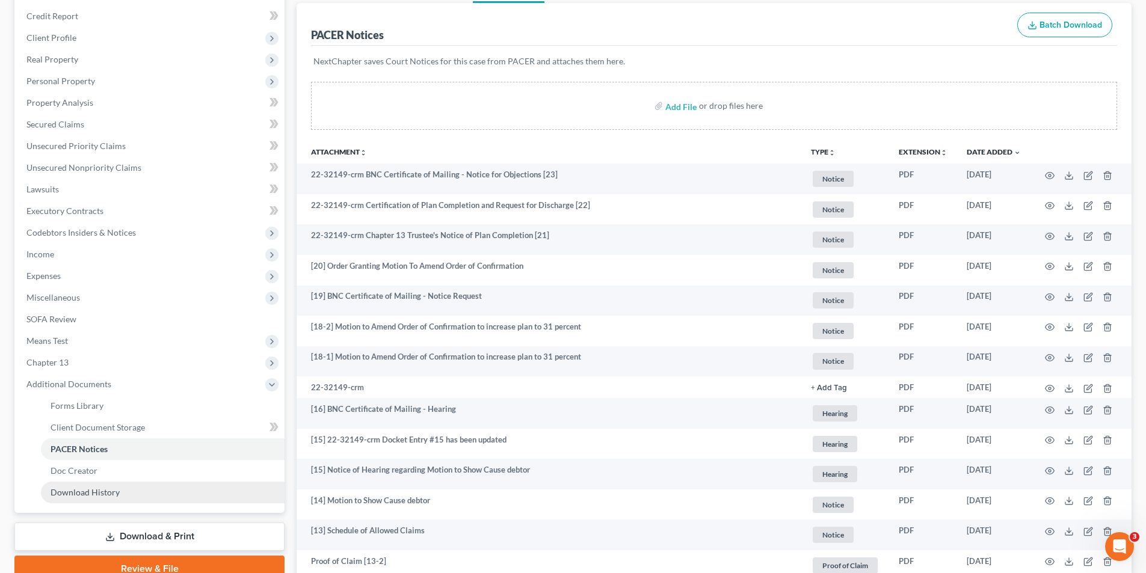
scroll to position [301, 0]
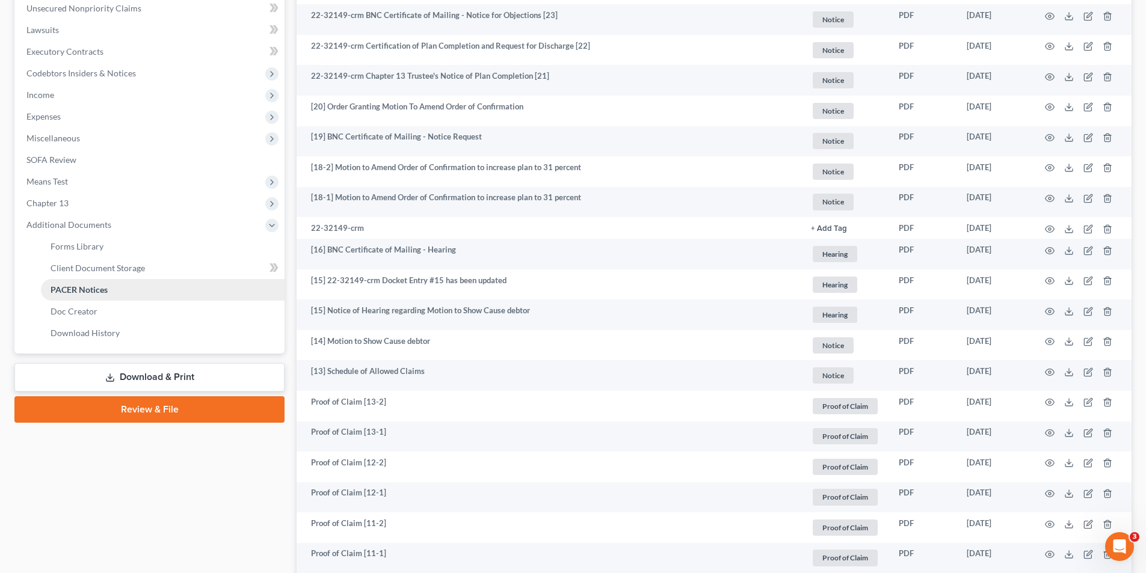
click at [102, 288] on span "PACER Notices" at bounding box center [79, 290] width 57 height 10
click at [89, 227] on span "Additional Documents" at bounding box center [68, 225] width 85 height 10
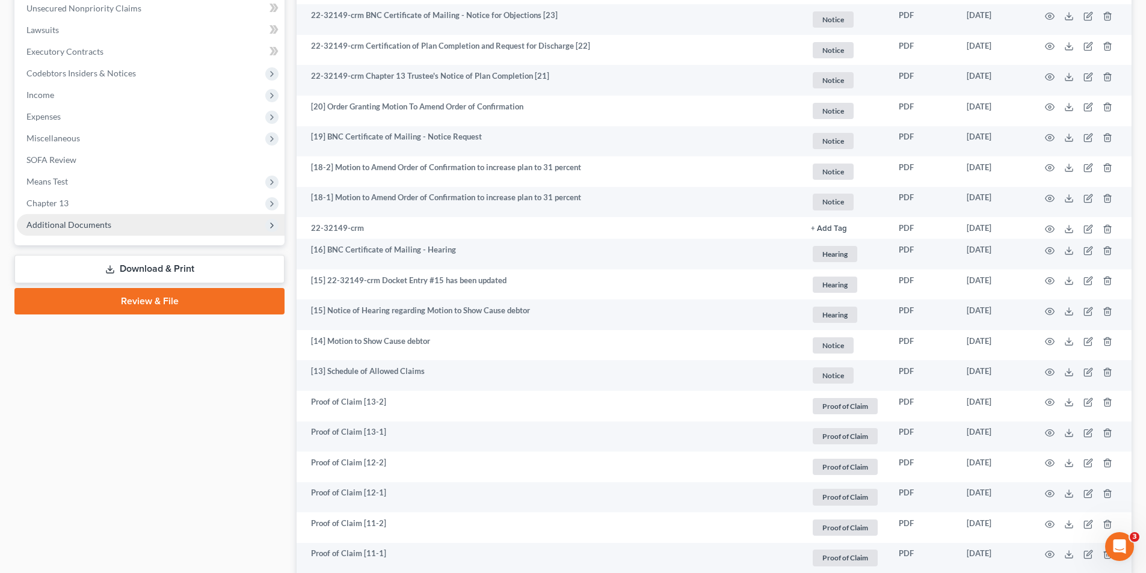
click at [89, 227] on span "Additional Documents" at bounding box center [68, 225] width 85 height 10
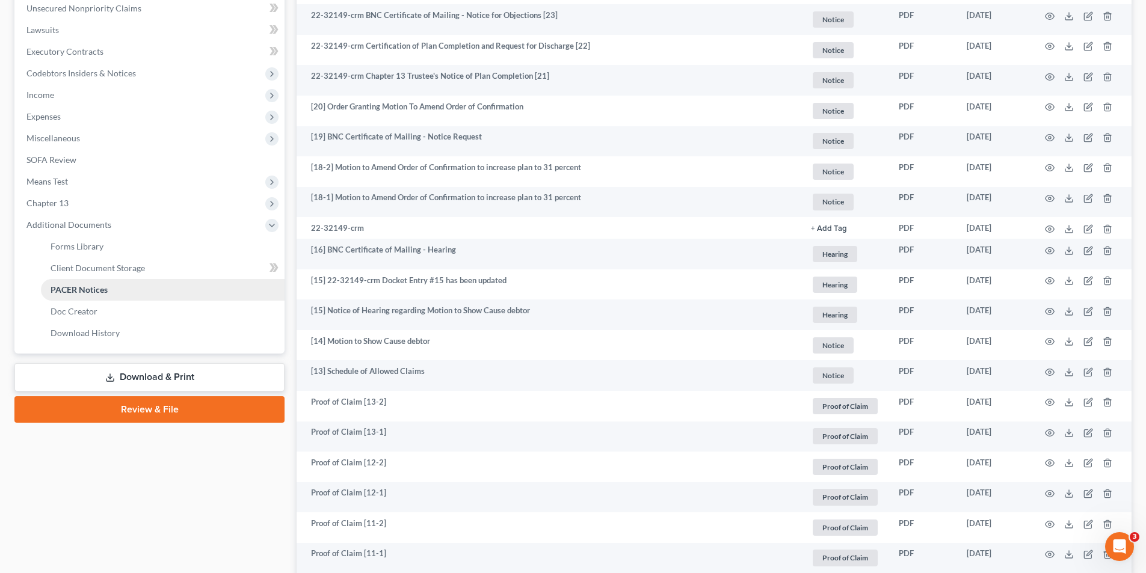
click at [88, 293] on span "PACER Notices" at bounding box center [79, 290] width 57 height 10
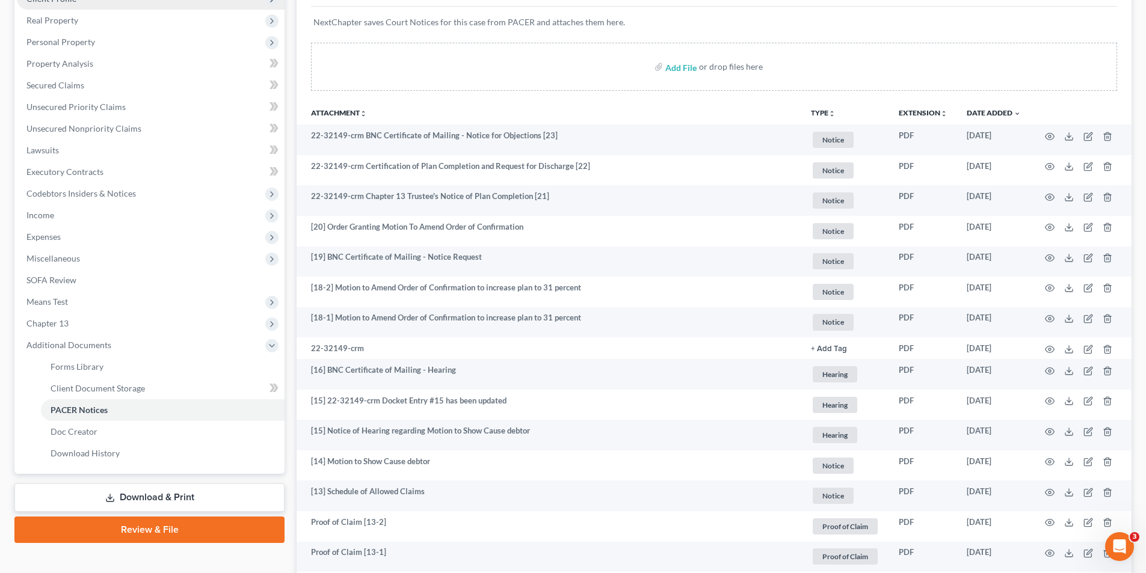
scroll to position [0, 0]
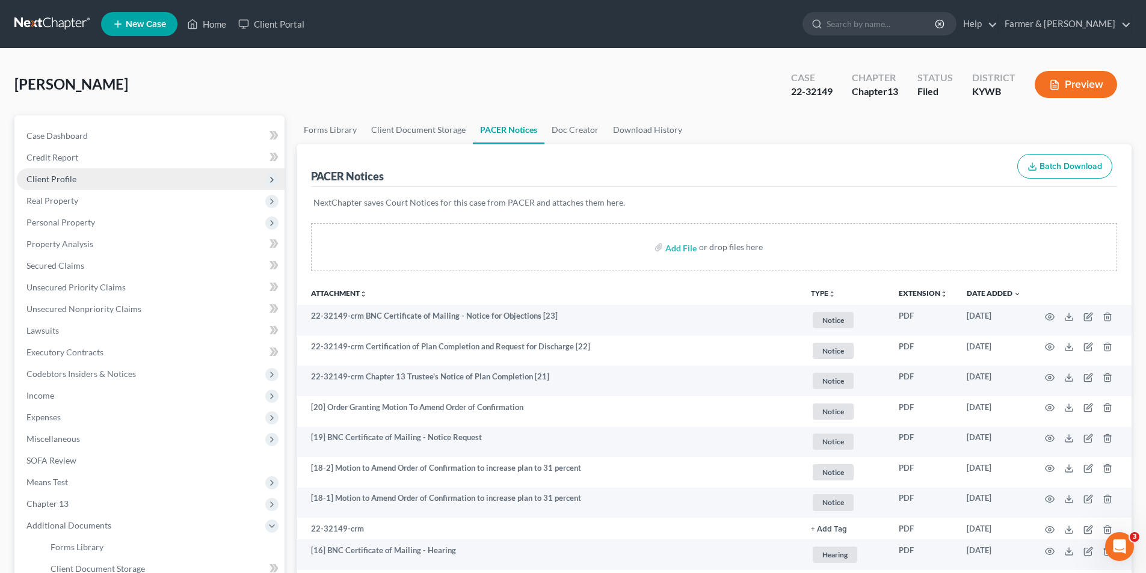
click at [112, 183] on span "Client Profile" at bounding box center [151, 179] width 268 height 22
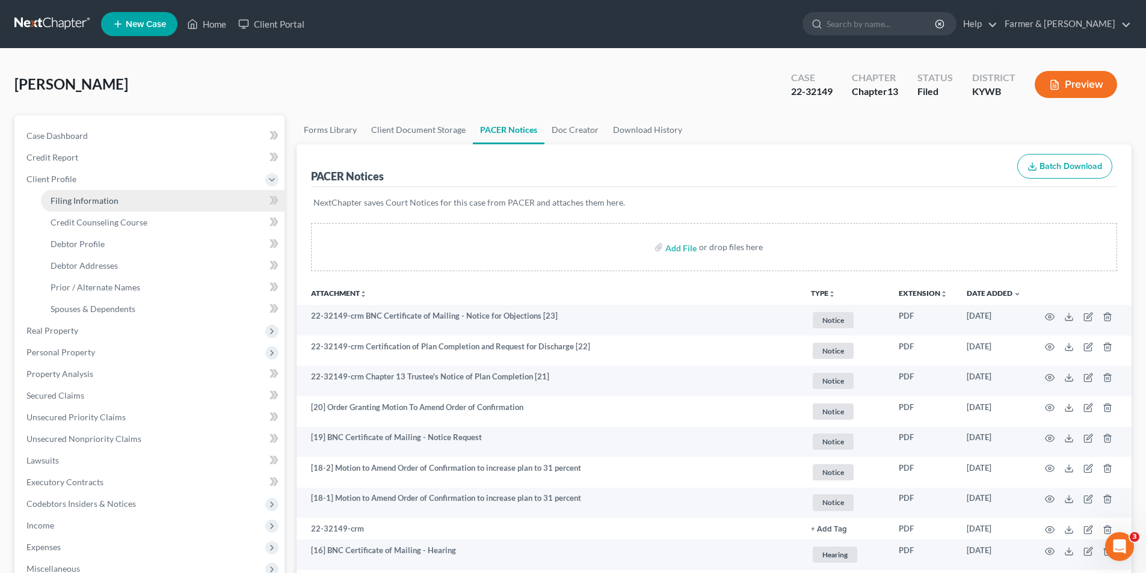
click at [106, 206] on link "Filing Information" at bounding box center [163, 201] width 244 height 22
select select "1"
select select "0"
select select "3"
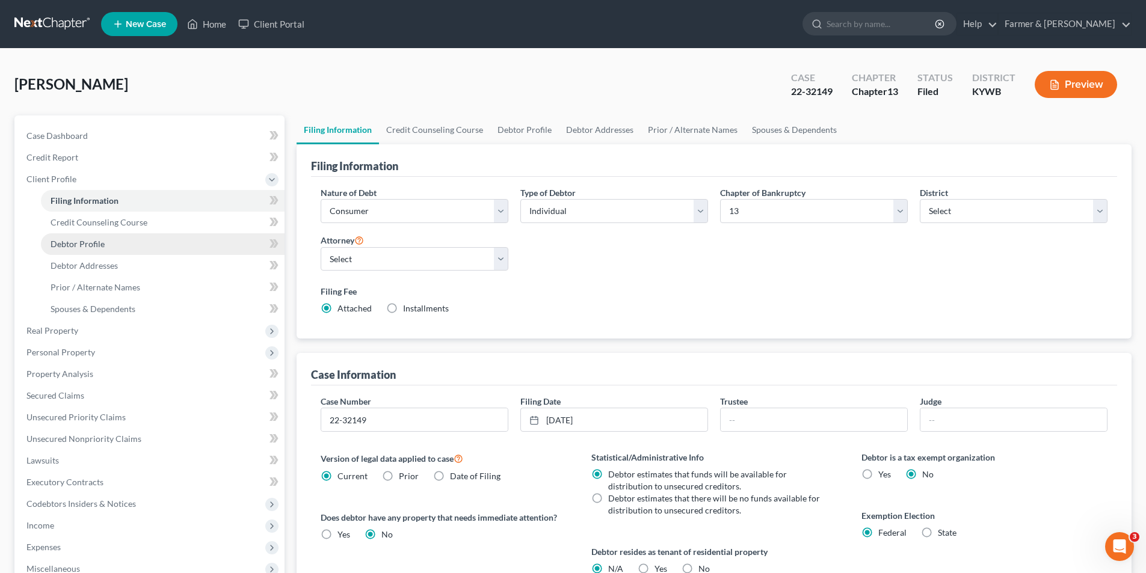
click at [104, 252] on link "Debtor Profile" at bounding box center [163, 244] width 244 height 22
select select "3"
select select "0"
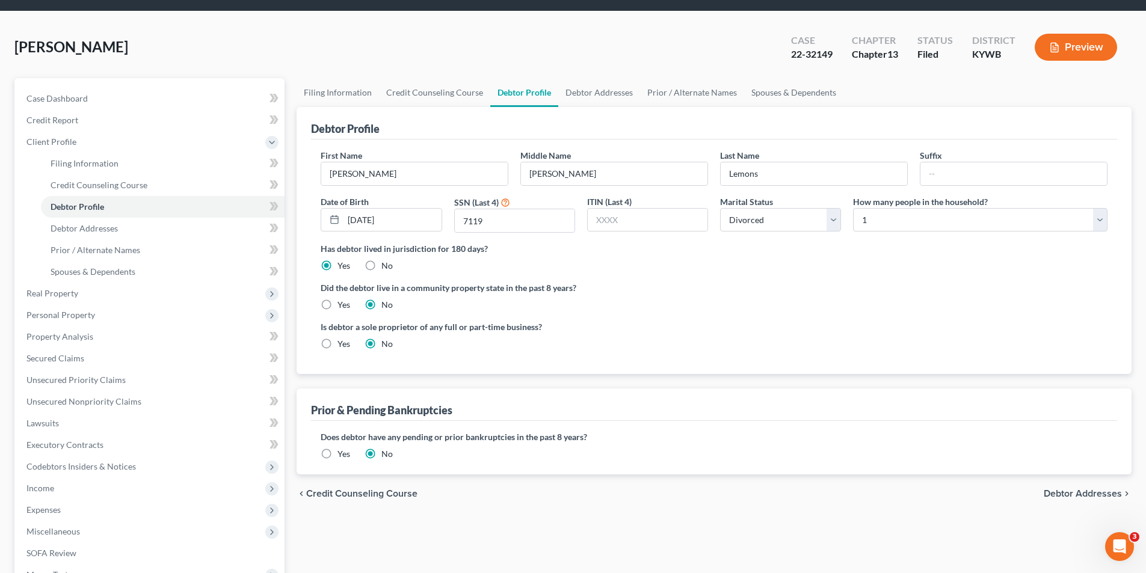
scroll to position [218, 0]
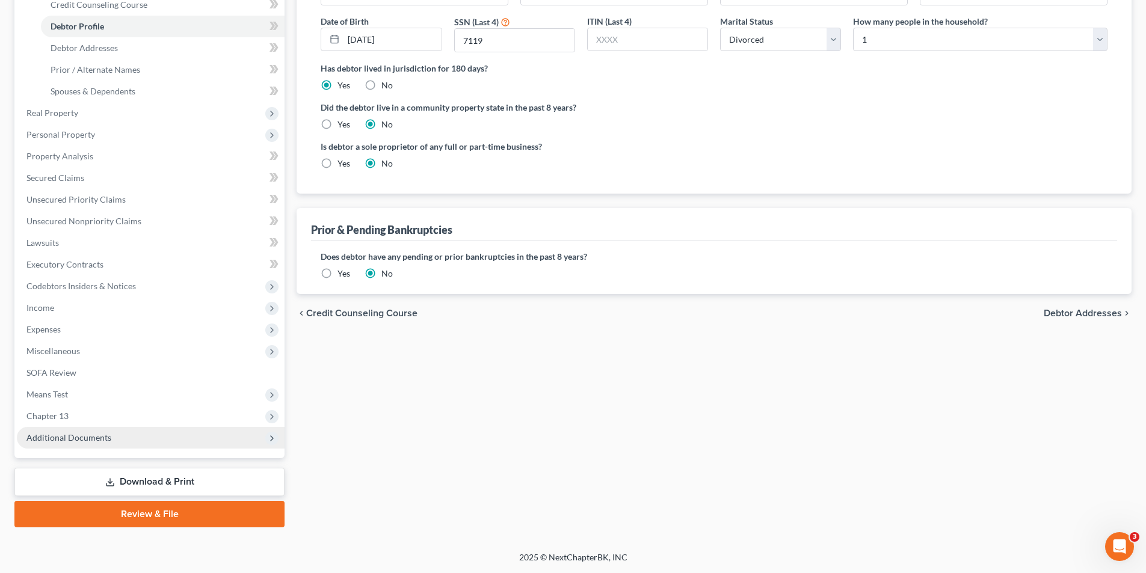
click at [141, 441] on span "Additional Documents" at bounding box center [151, 438] width 268 height 22
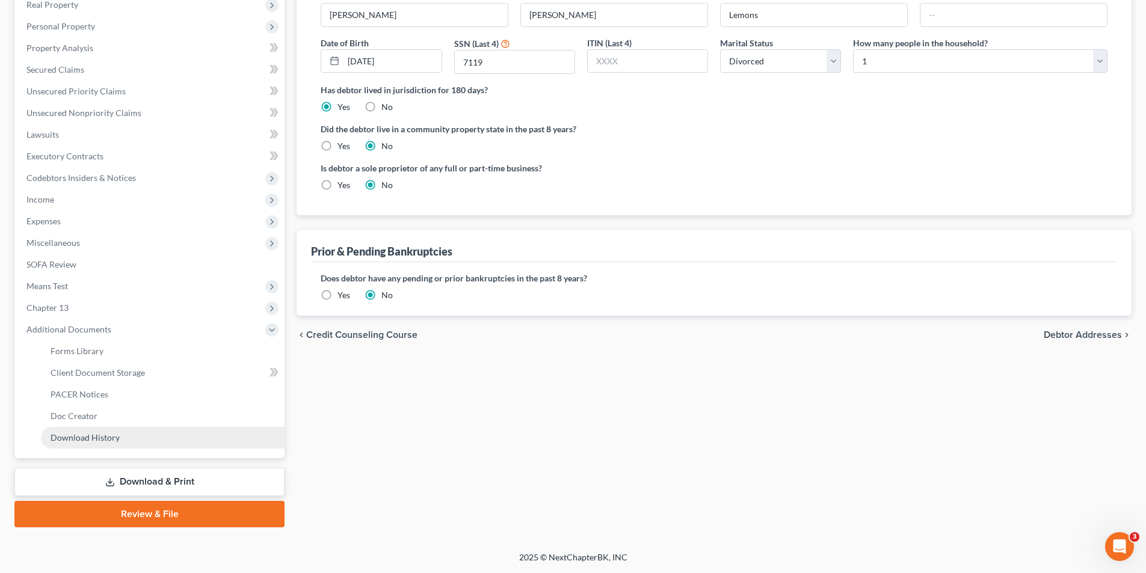
scroll to position [196, 0]
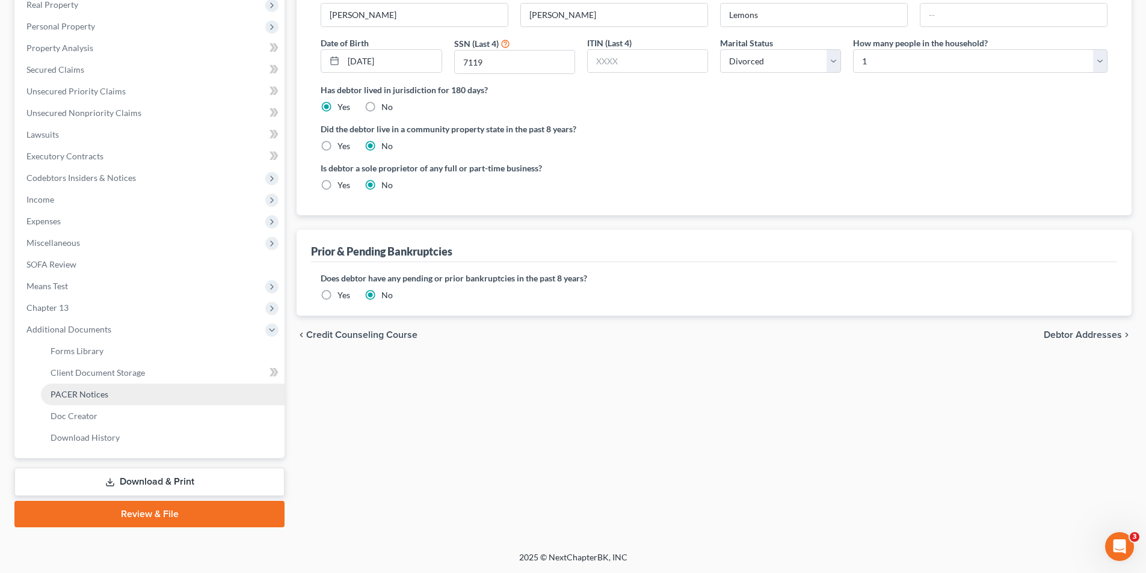
click at [96, 394] on span "PACER Notices" at bounding box center [80, 394] width 58 height 10
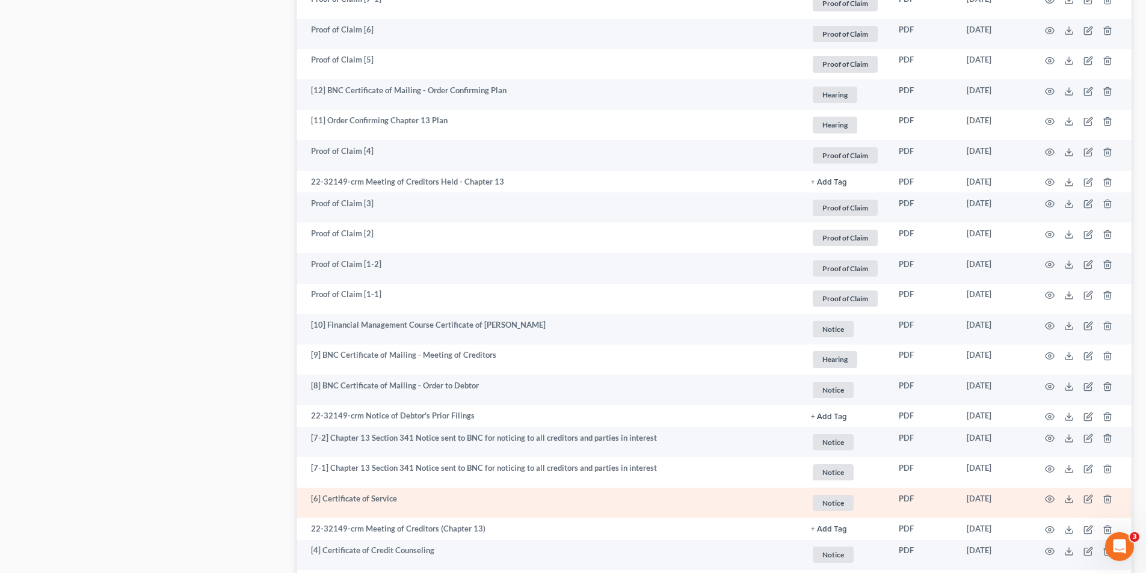
scroll to position [1203, 0]
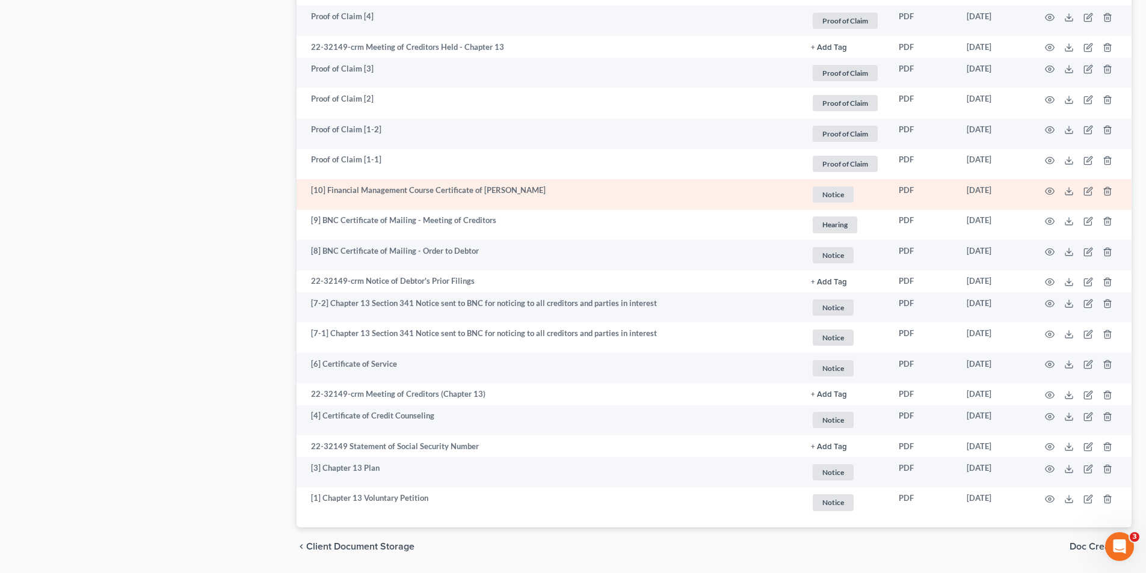
click at [1056, 189] on td at bounding box center [1080, 194] width 101 height 31
click at [1046, 189] on icon "button" at bounding box center [1050, 191] width 10 height 10
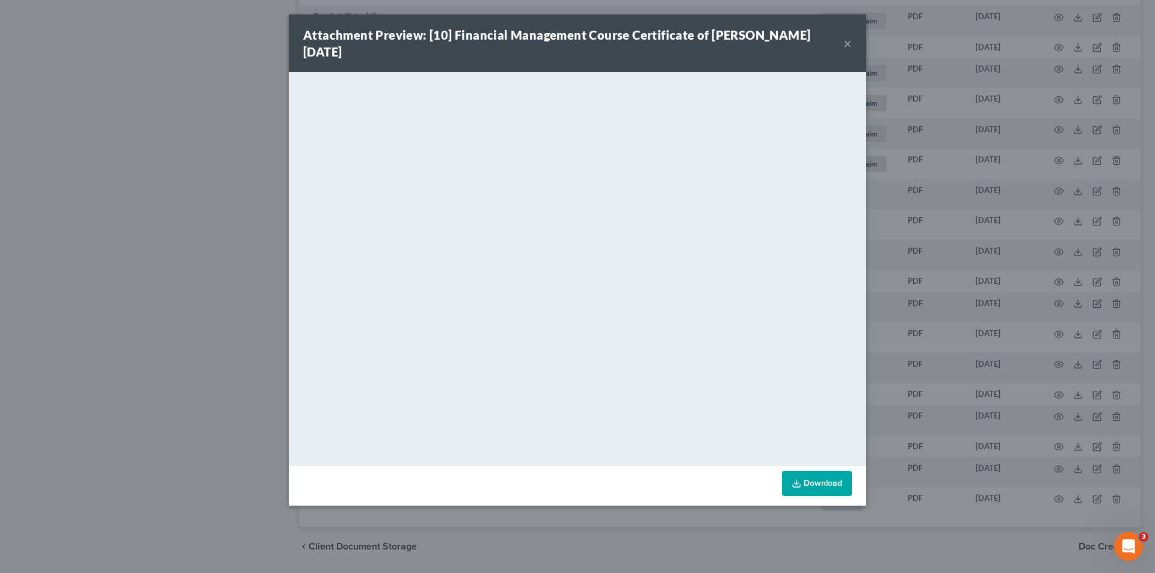
drag, startPoint x: 851, startPoint y: 43, endPoint x: 351, endPoint y: 20, distance: 501.0
click at [849, 43] on button "×" at bounding box center [847, 43] width 8 height 14
